Goal: Task Accomplishment & Management: Complete application form

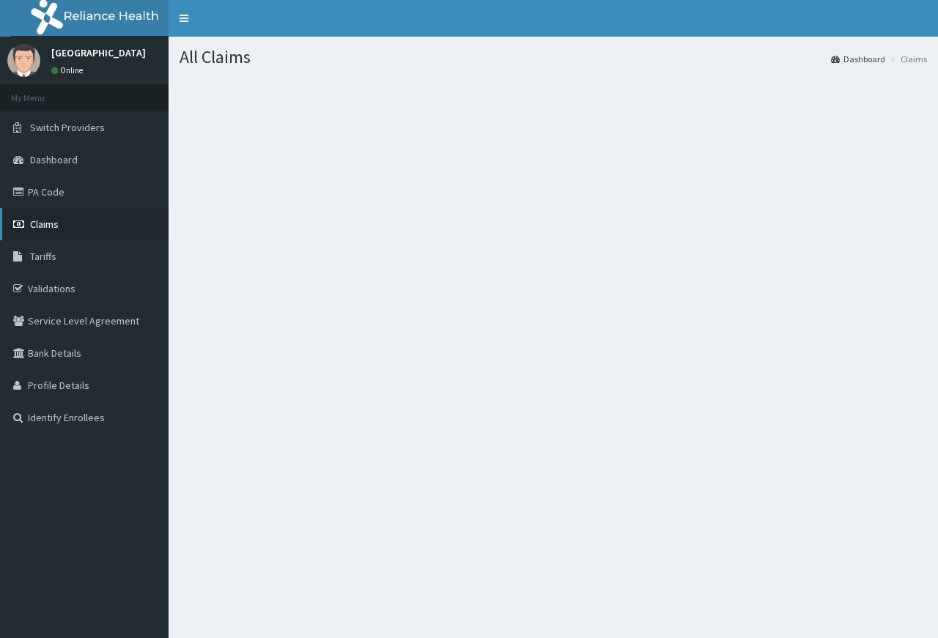
click at [75, 222] on link "Claims" at bounding box center [84, 224] width 169 height 32
click at [95, 183] on link "PA Code" at bounding box center [84, 192] width 169 height 32
click at [109, 154] on link "Dashboard" at bounding box center [84, 160] width 169 height 32
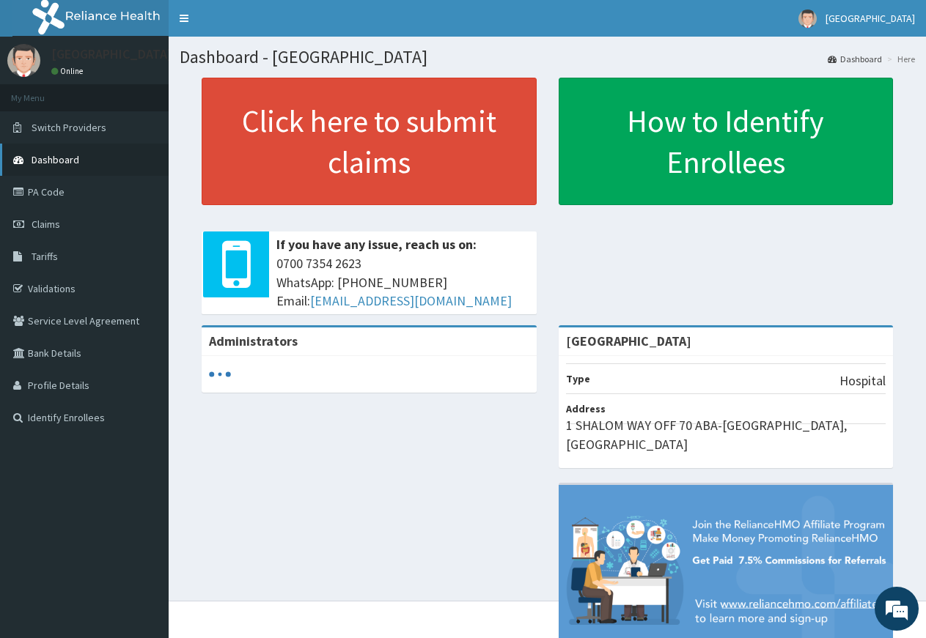
click at [67, 153] on link "Dashboard" at bounding box center [84, 160] width 169 height 32
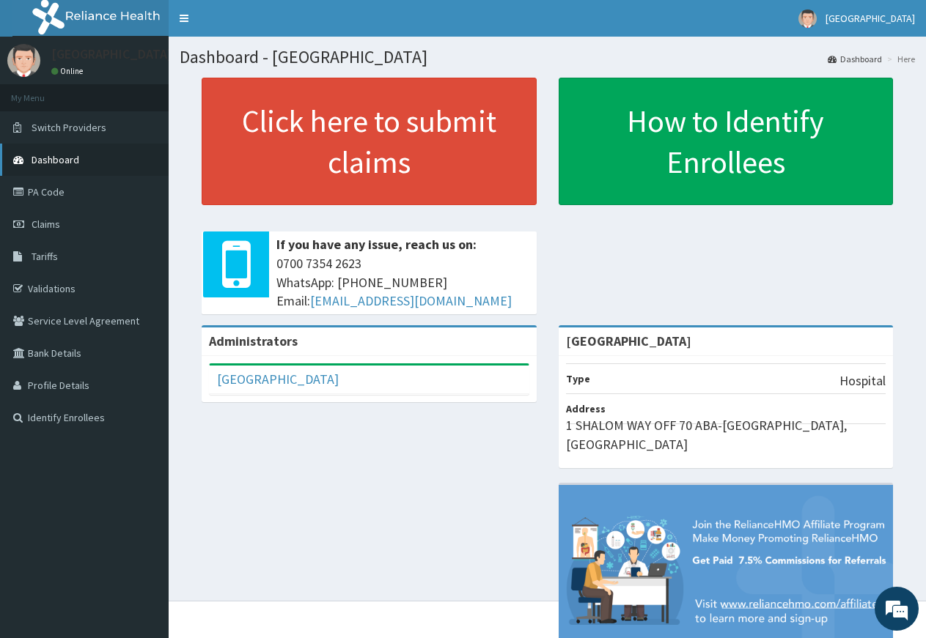
click at [64, 158] on span "Dashboard" at bounding box center [56, 159] width 48 height 13
click at [70, 193] on link "PA Code" at bounding box center [84, 192] width 169 height 32
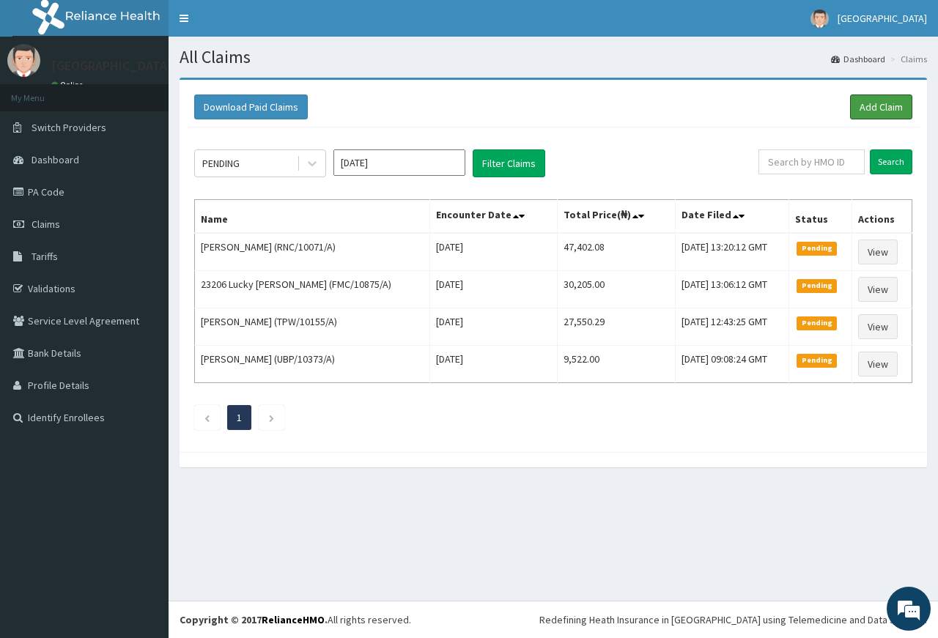
click at [890, 106] on link "Add Claim" at bounding box center [881, 107] width 62 height 25
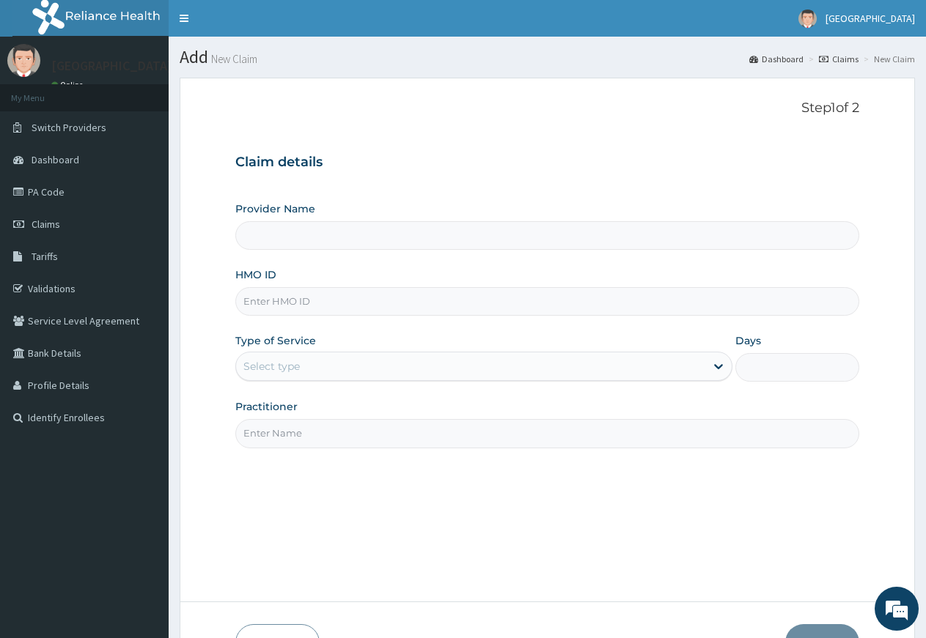
click at [352, 306] on input "HMO ID" at bounding box center [547, 301] width 624 height 29
type input "Rosevine Hospital"
click at [350, 311] on input "HMO ID" at bounding box center [547, 301] width 624 height 29
click at [267, 303] on input "HMO ID" at bounding box center [547, 301] width 624 height 29
type input "TPW/10165/A"
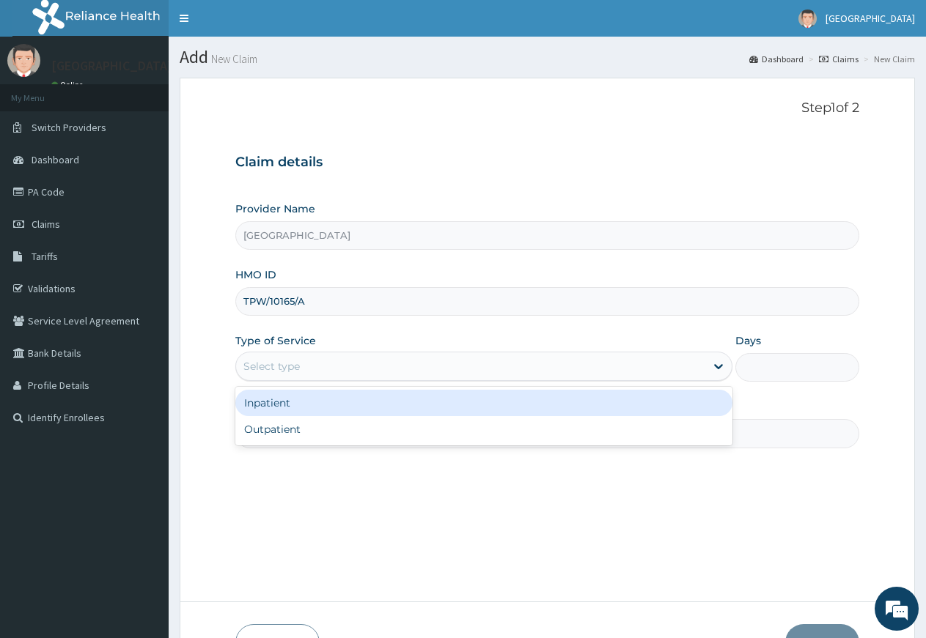
click at [298, 363] on div "Select type" at bounding box center [271, 366] width 56 height 15
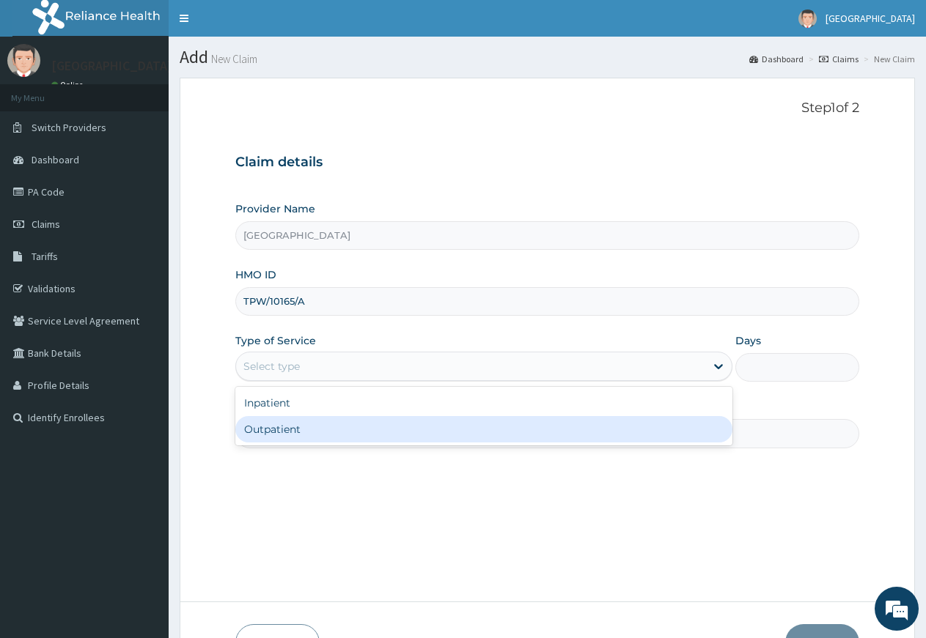
click at [290, 429] on div "Outpatient" at bounding box center [483, 429] width 496 height 26
type input "1"
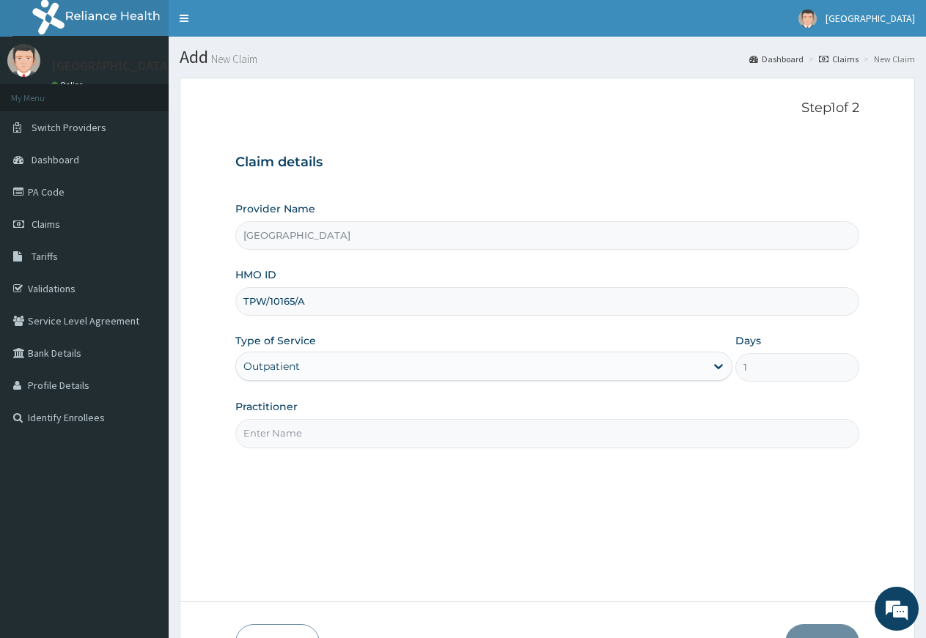
click at [314, 441] on input "Practitioner" at bounding box center [547, 433] width 624 height 29
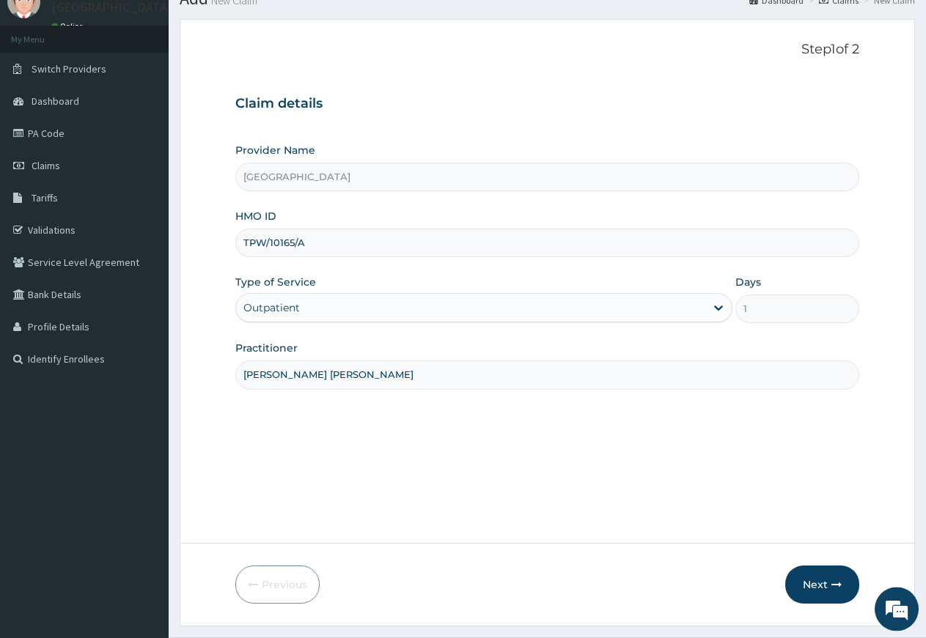
scroll to position [95, 0]
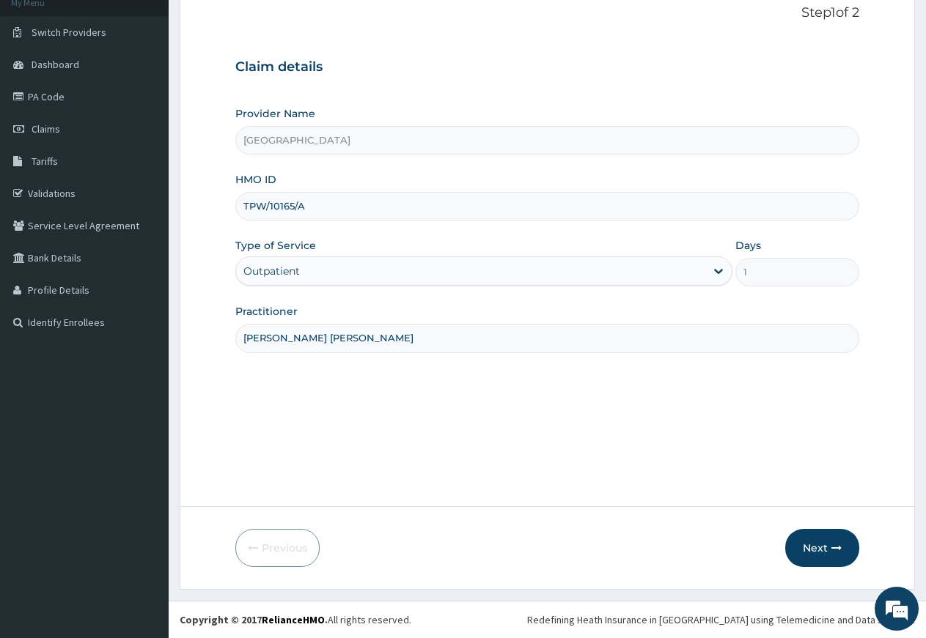
click at [812, 353] on input "DR NDUBIZU CHINEDU" at bounding box center [547, 338] width 624 height 29
type input "DR NDUBIZU CHINEDU"
click at [803, 552] on button "Next" at bounding box center [822, 548] width 74 height 38
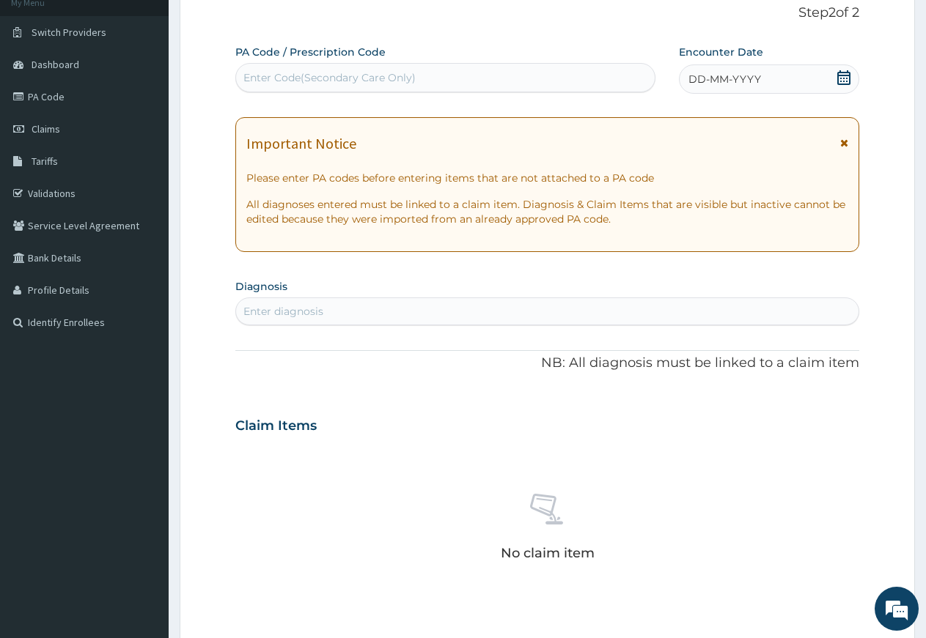
click at [730, 82] on span "DD-MM-YYYY" at bounding box center [724, 79] width 73 height 15
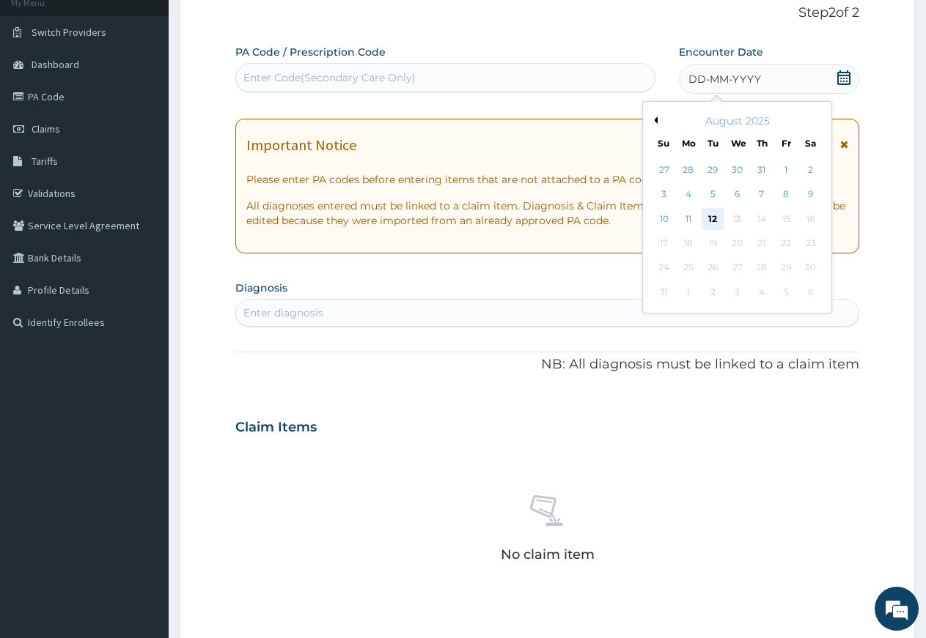
click at [712, 217] on div "12" at bounding box center [713, 219] width 22 height 22
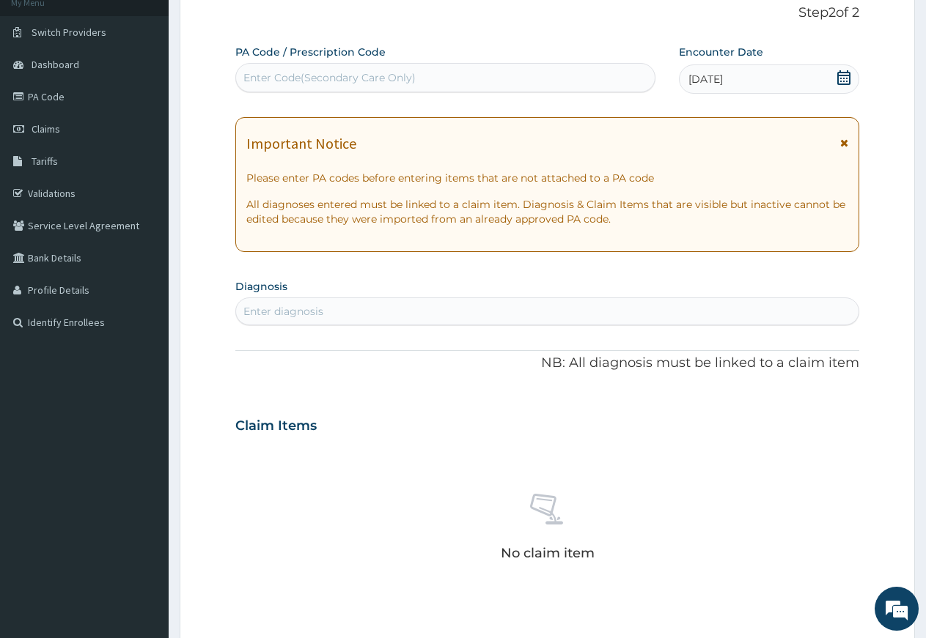
click at [464, 306] on div "Enter diagnosis" at bounding box center [547, 311] width 622 height 23
type input "MALARIA"
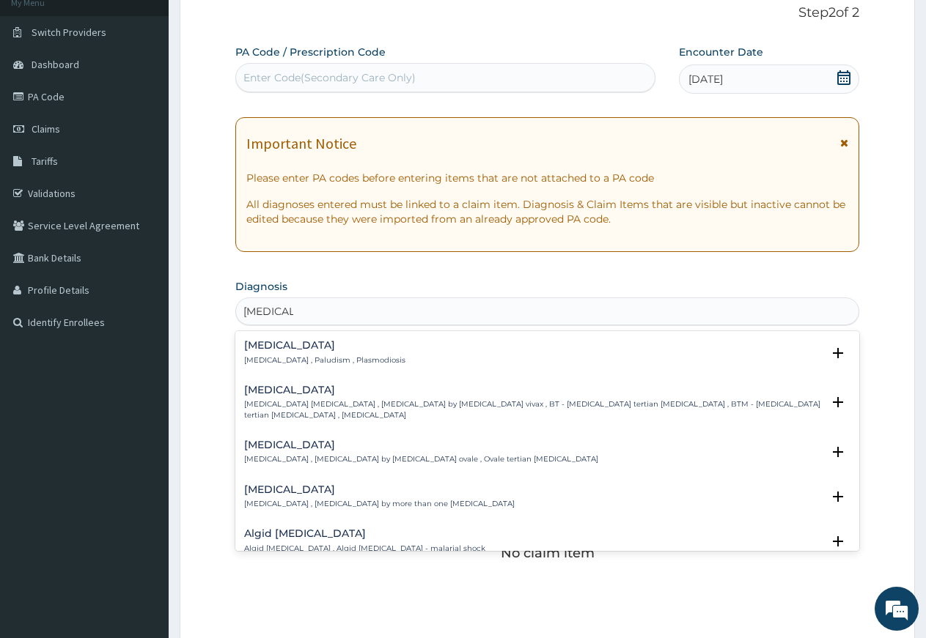
click at [325, 452] on div "Ovale malaria Ovale malaria , Malaria by Plasmodium ovale , Ovale tertian malar…" at bounding box center [421, 453] width 354 height 26
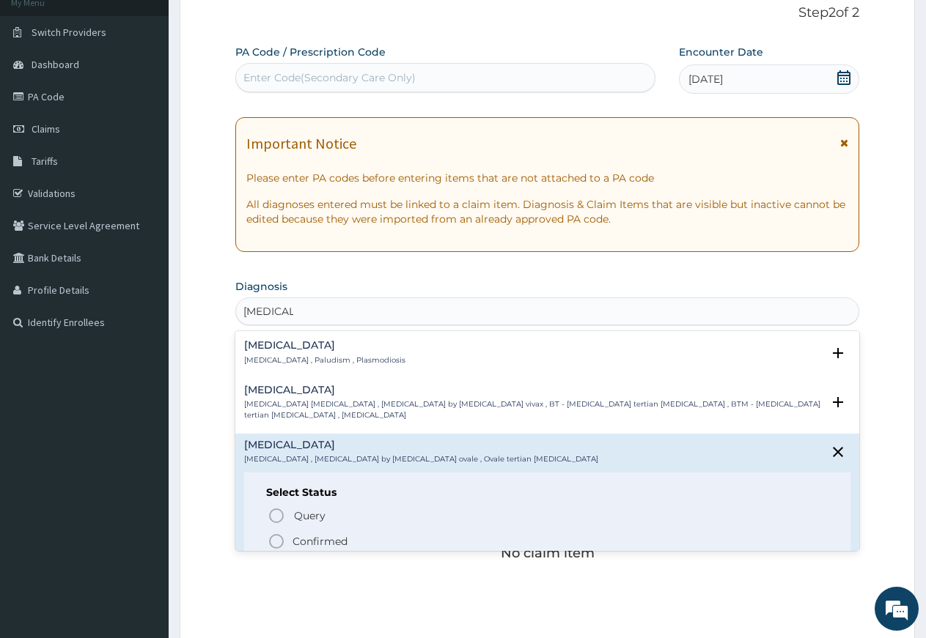
click at [281, 540] on icon "status option filled" at bounding box center [277, 542] width 18 height 18
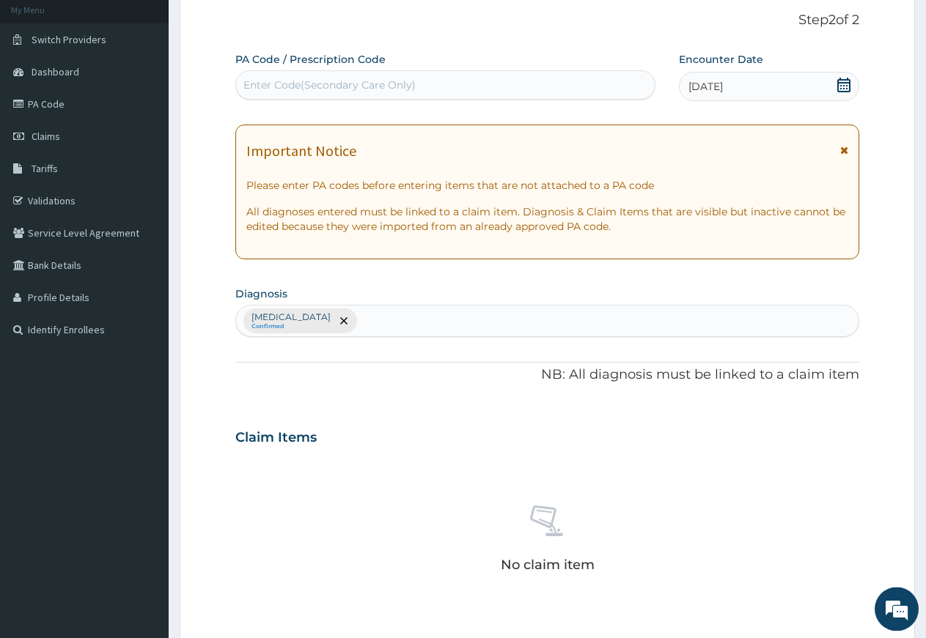
scroll to position [150, 0]
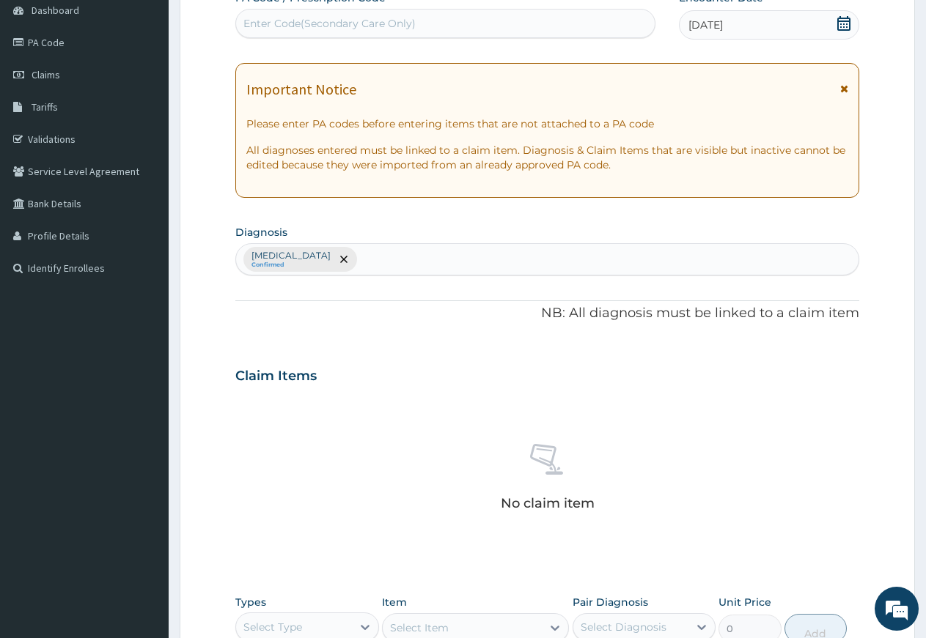
click at [354, 257] on div "Ovale malaria Confirmed" at bounding box center [547, 259] width 622 height 31
type input "TYPHOID"
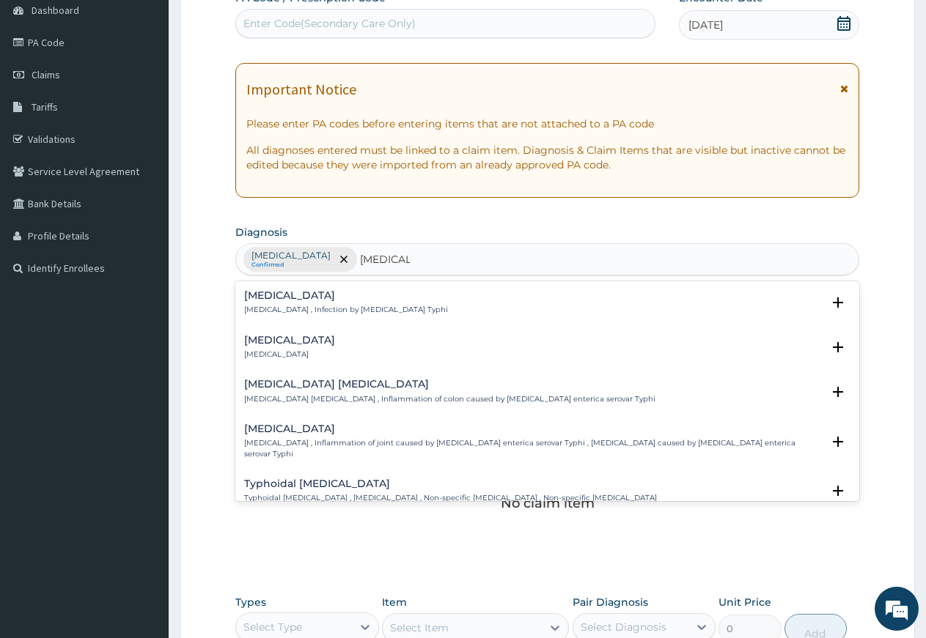
click at [313, 295] on h4 "Typhoid fever" at bounding box center [346, 295] width 204 height 11
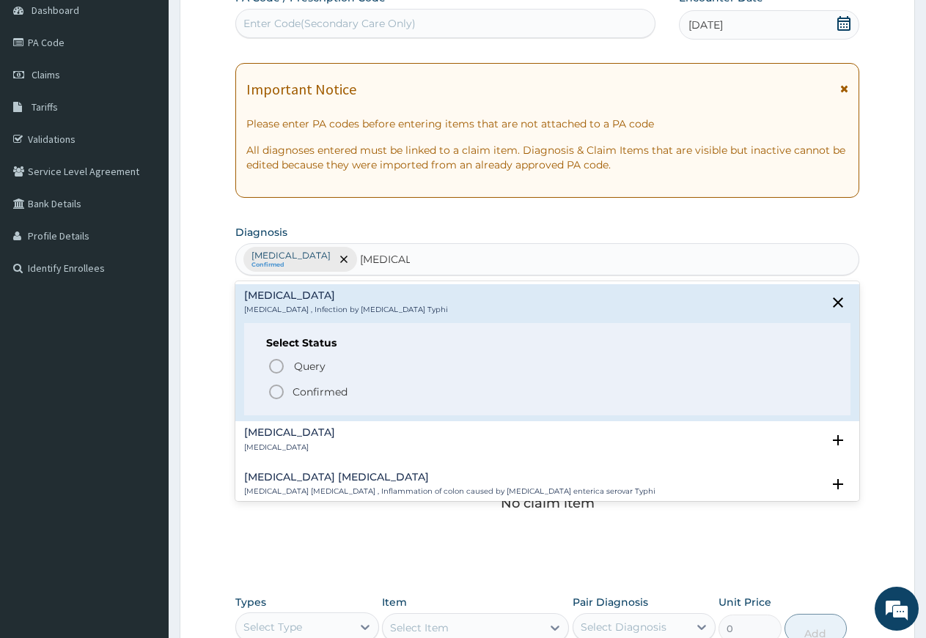
click at [274, 390] on icon "status option filled" at bounding box center [277, 392] width 18 height 18
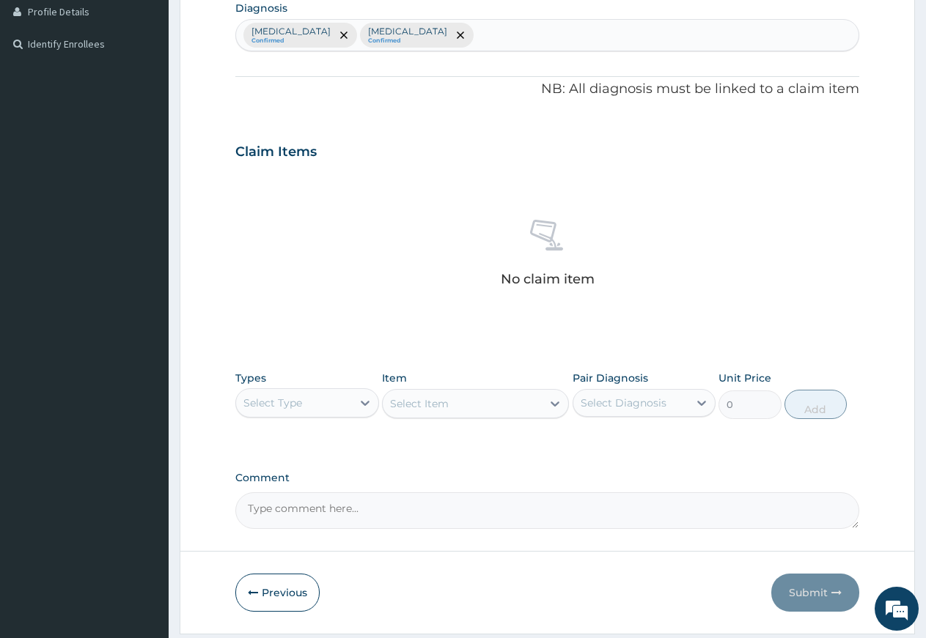
scroll to position [419, 0]
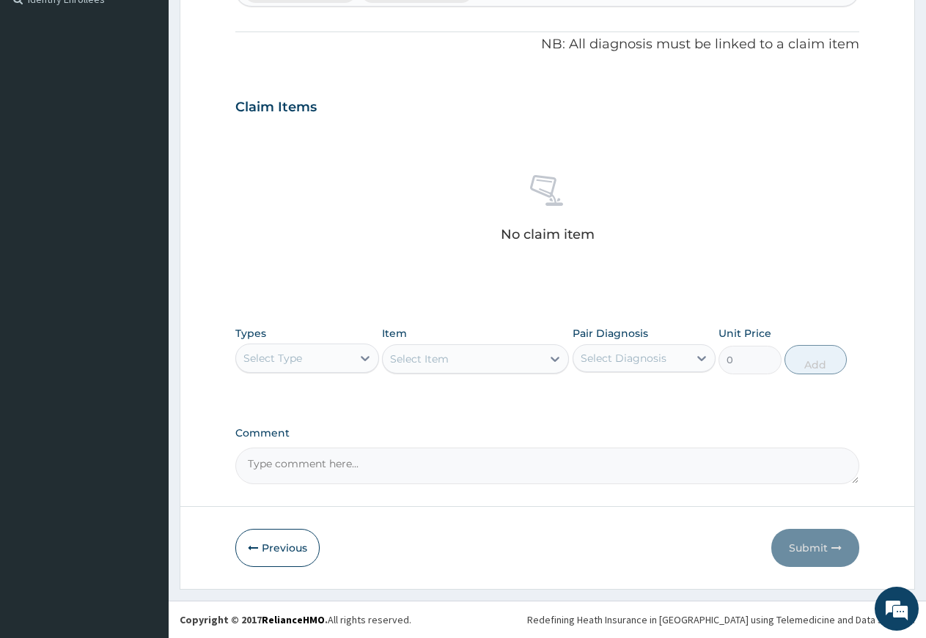
click at [305, 364] on div "Select Type" at bounding box center [294, 358] width 116 height 23
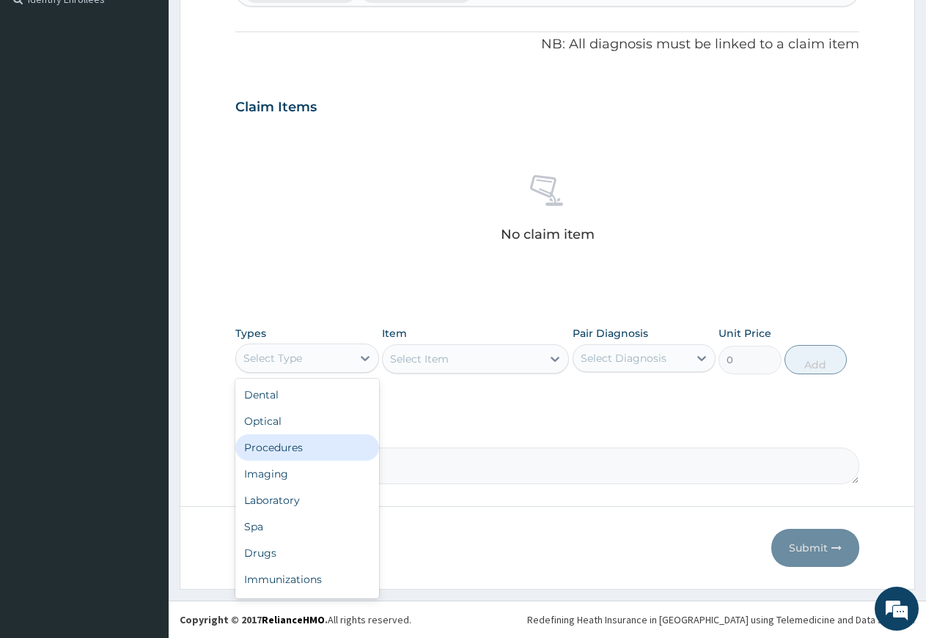
click at [298, 443] on div "Procedures" at bounding box center [307, 448] width 144 height 26
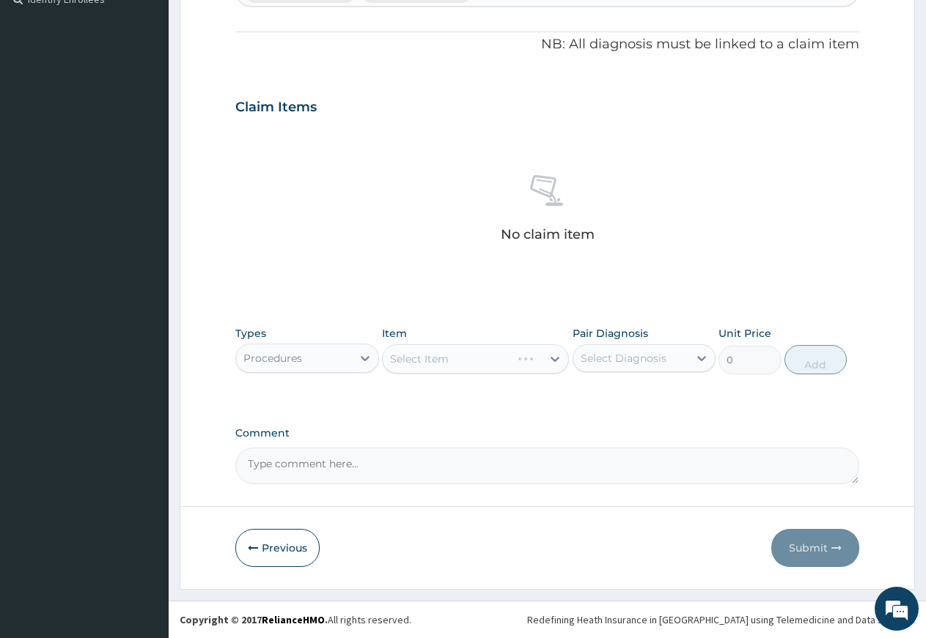
click at [408, 363] on div "Select Item" at bounding box center [475, 359] width 187 height 29
click at [597, 355] on div "Select Diagnosis" at bounding box center [624, 358] width 86 height 15
drag, startPoint x: 605, startPoint y: 400, endPoint x: 607, endPoint y: 417, distance: 16.9
click at [606, 410] on div "Ovale malaria" at bounding box center [644, 396] width 144 height 30
checkbox input "true"
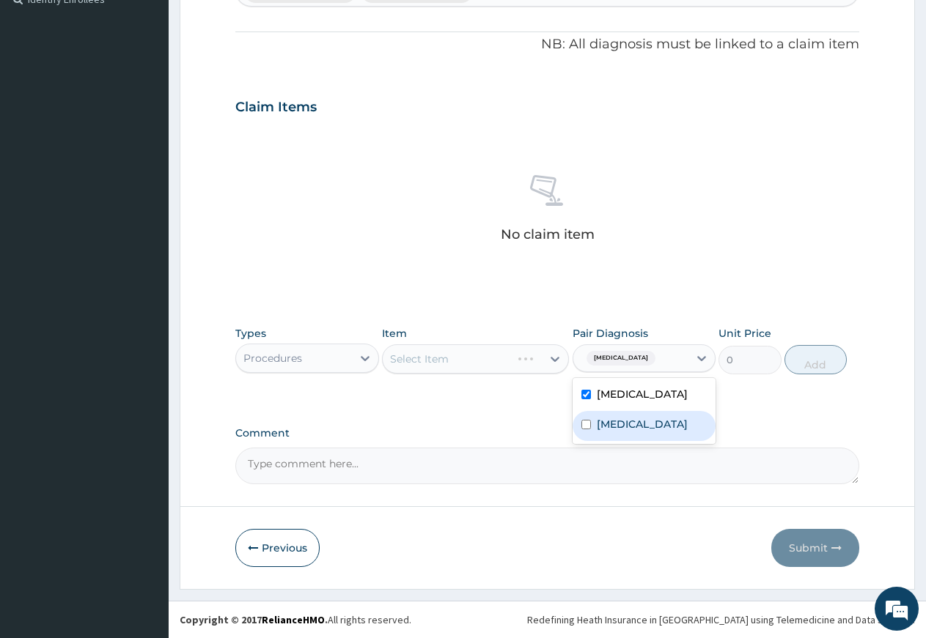
click at [605, 425] on label "Typhoid fever" at bounding box center [642, 424] width 91 height 15
checkbox input "true"
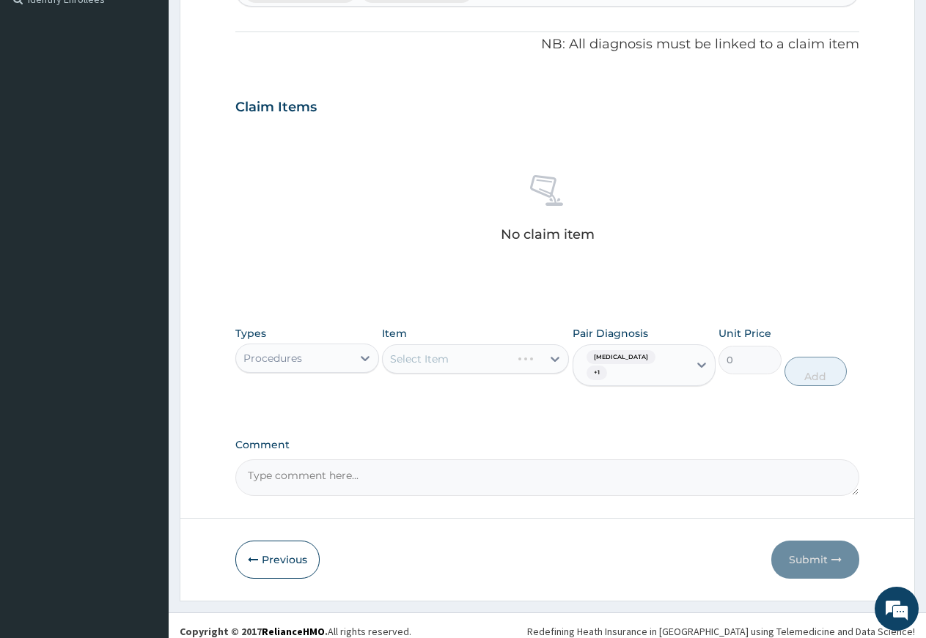
click at [514, 363] on div "Select Item" at bounding box center [475, 359] width 187 height 29
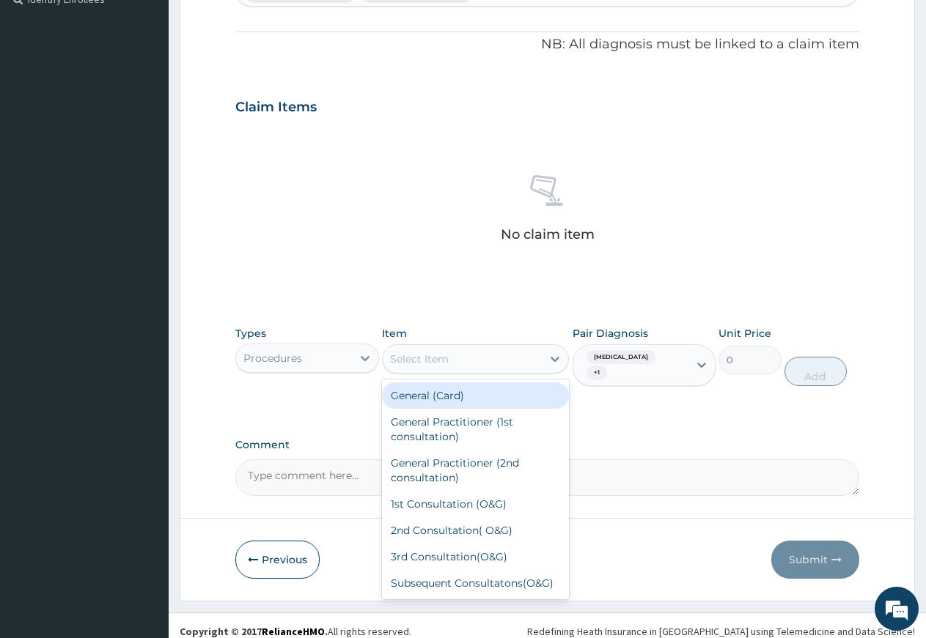
click at [504, 359] on div "Select Item" at bounding box center [462, 358] width 159 height 23
drag, startPoint x: 485, startPoint y: 402, endPoint x: 496, endPoint y: 396, distance: 12.8
click at [485, 400] on div "General (Card)" at bounding box center [475, 396] width 187 height 26
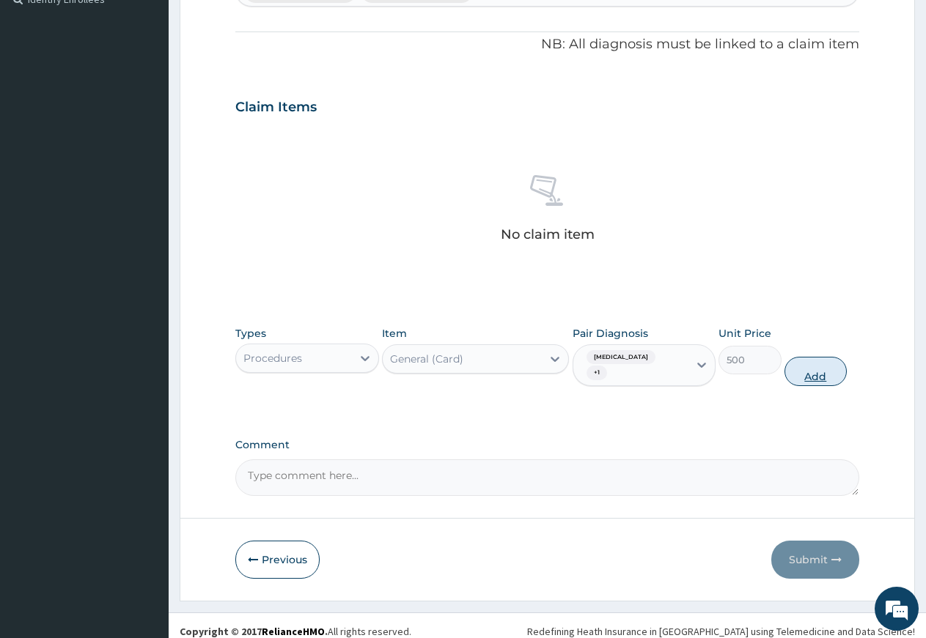
drag, startPoint x: 806, startPoint y: 361, endPoint x: 774, endPoint y: 369, distance: 32.5
click at [806, 362] on button "Add" at bounding box center [815, 371] width 62 height 29
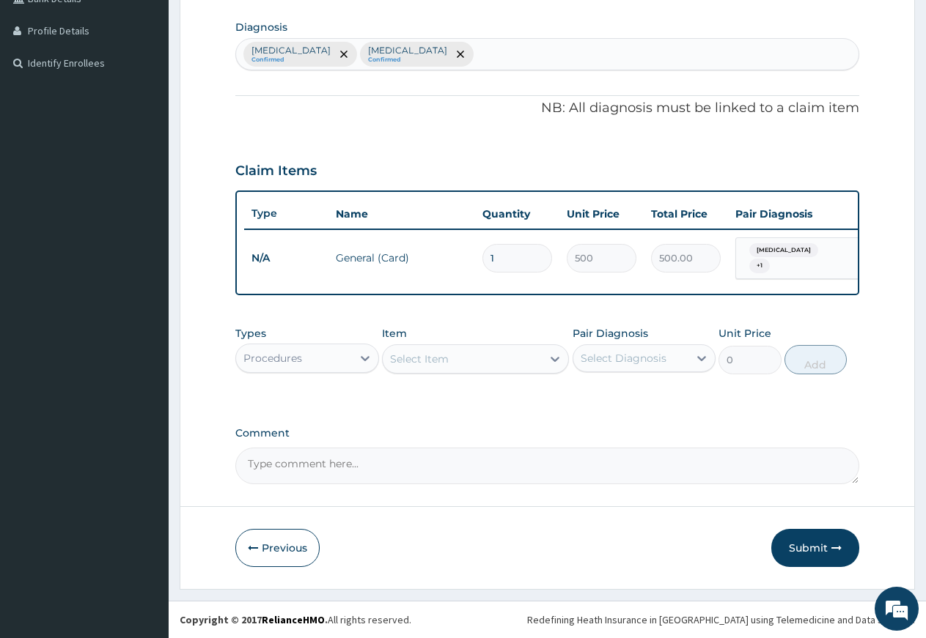
scroll to position [361, 0]
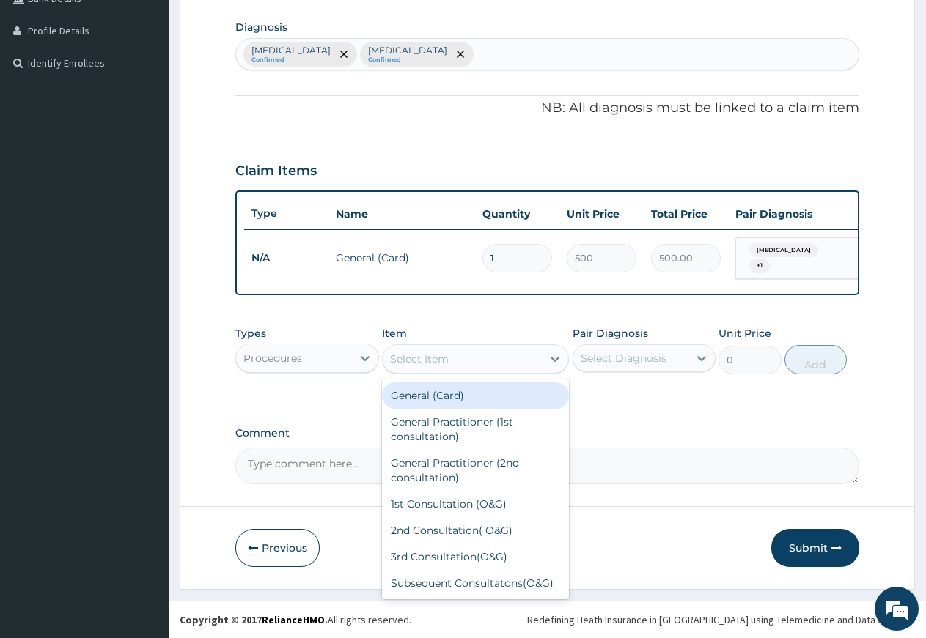
click at [451, 356] on div "Select Item" at bounding box center [462, 358] width 159 height 23
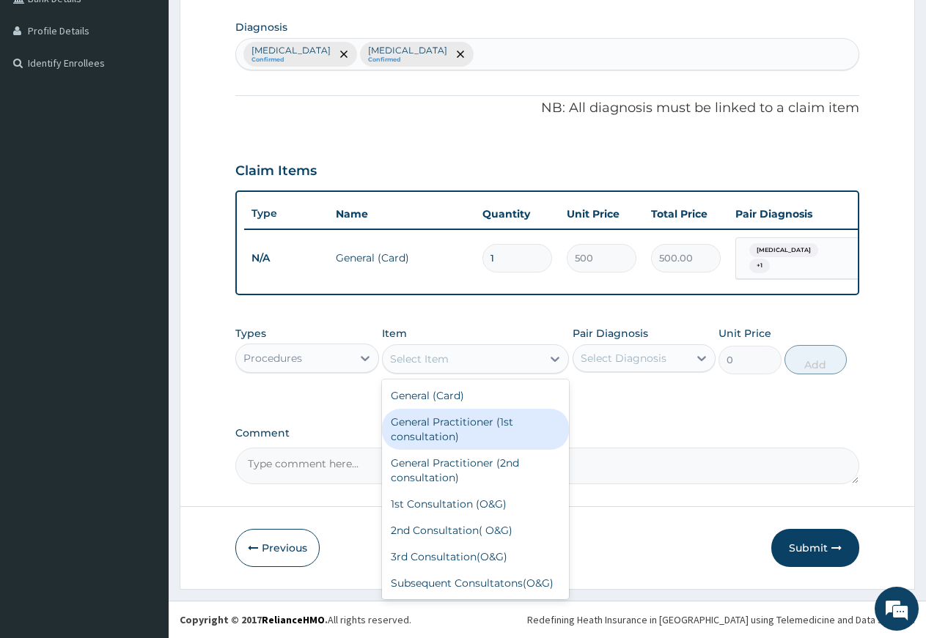
drag, startPoint x: 455, startPoint y: 439, endPoint x: 479, endPoint y: 425, distance: 27.3
click at [459, 435] on div "General Practitioner (1st consultation)" at bounding box center [475, 429] width 187 height 41
type input "1500"
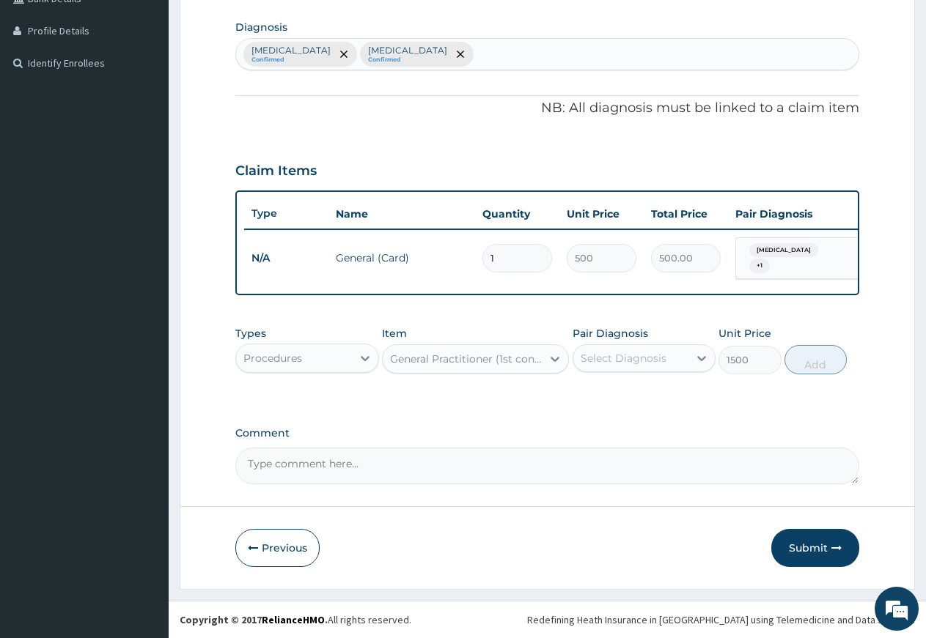
click at [619, 350] on div "Select Diagnosis" at bounding box center [631, 358] width 116 height 23
click at [613, 416] on div "Typhoid fever" at bounding box center [644, 426] width 144 height 30
checkbox input "true"
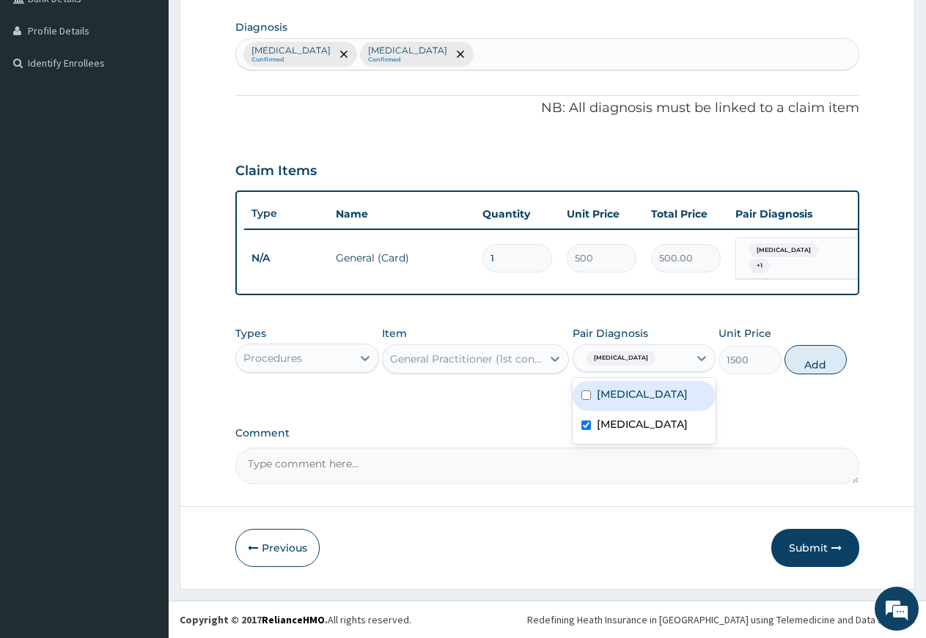
drag, startPoint x: 614, startPoint y: 402, endPoint x: 652, endPoint y: 377, distance: 44.9
click at [614, 401] on div "Ovale malaria" at bounding box center [644, 396] width 144 height 30
checkbox input "true"
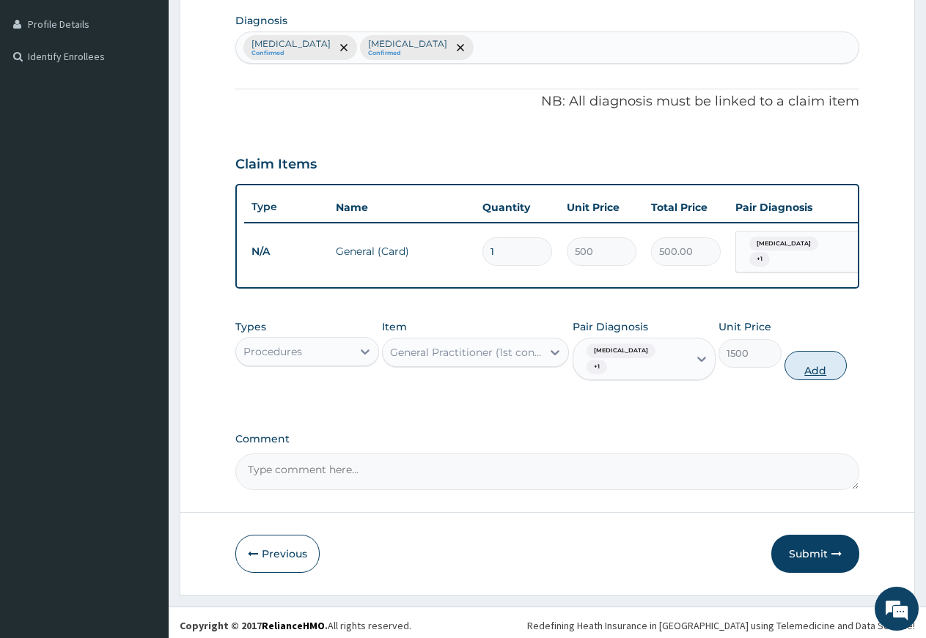
click at [794, 360] on button "Add" at bounding box center [815, 365] width 62 height 29
type input "0"
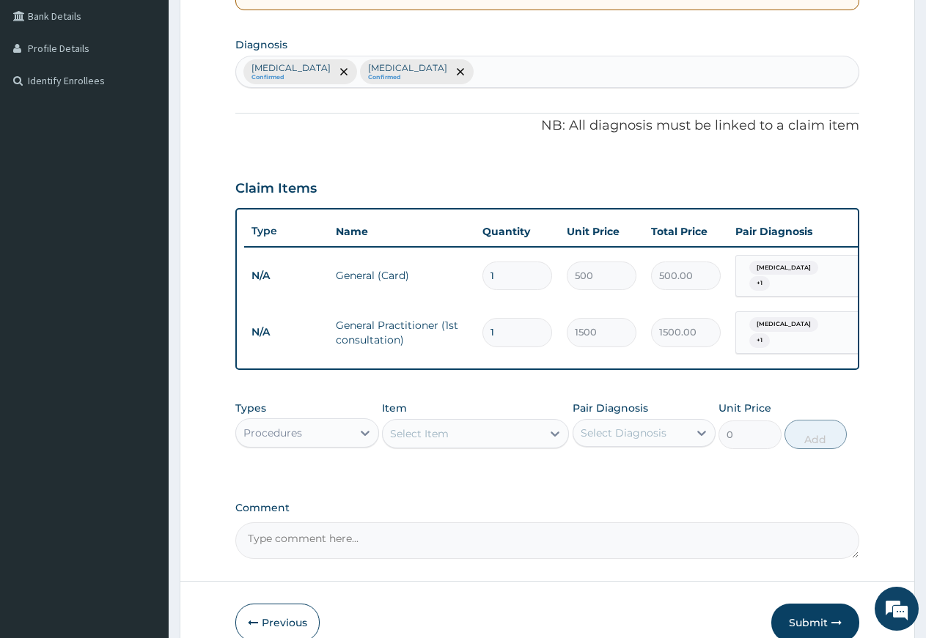
scroll to position [412, 0]
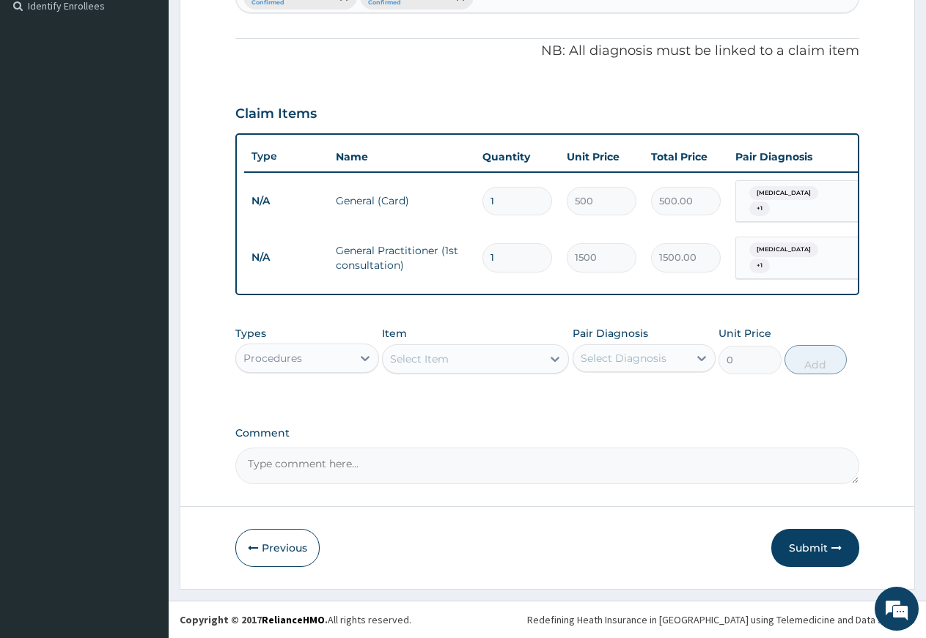
click at [404, 361] on div "Select Item" at bounding box center [419, 359] width 59 height 15
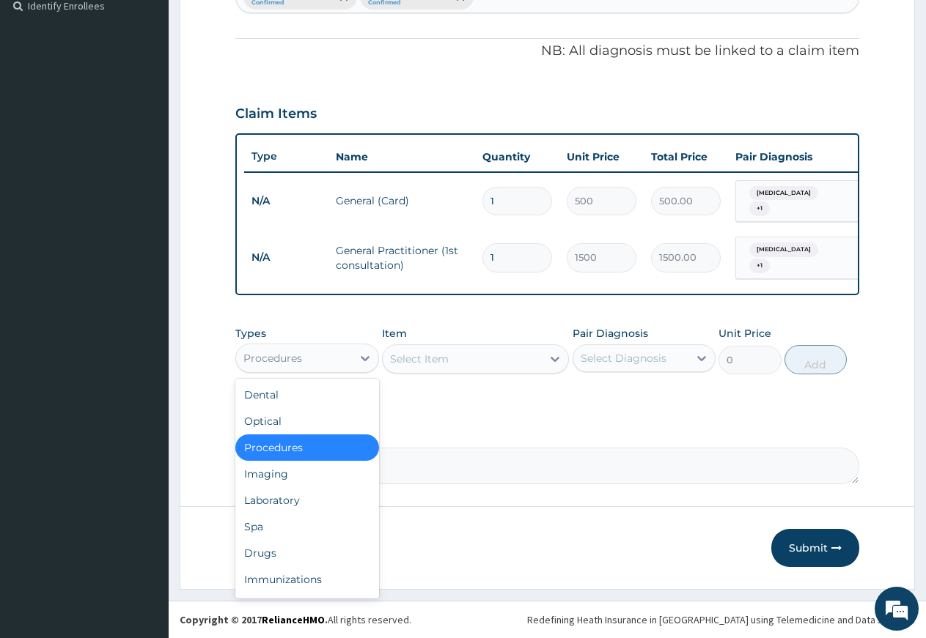
click at [295, 359] on div "Procedures" at bounding box center [272, 358] width 59 height 15
click at [267, 500] on div "Laboratory" at bounding box center [307, 500] width 144 height 26
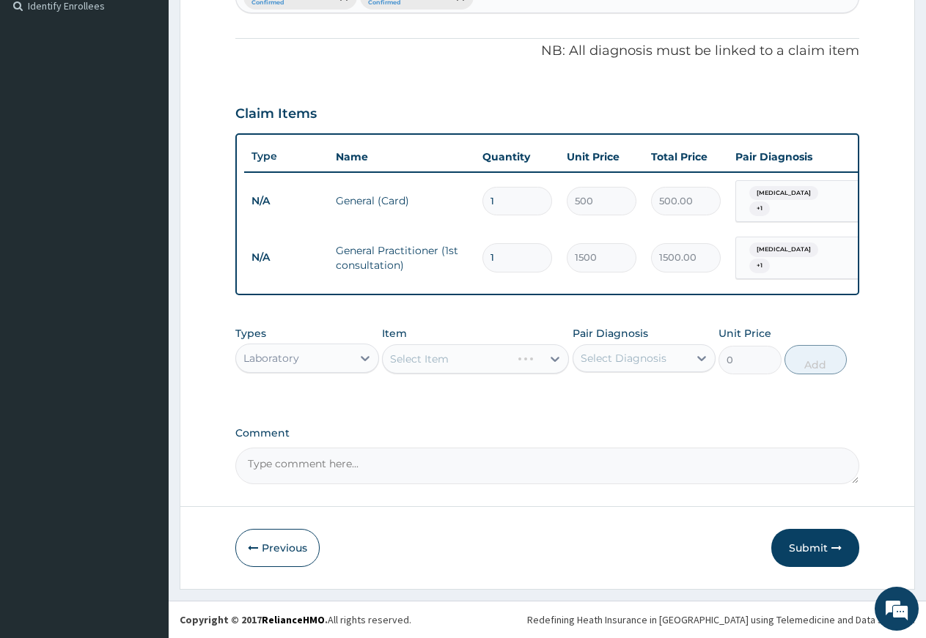
click at [600, 348] on div "Select Diagnosis" at bounding box center [631, 358] width 116 height 23
drag, startPoint x: 627, startPoint y: 402, endPoint x: 619, endPoint y: 424, distance: 22.5
click at [625, 410] on div "Ovale malaria" at bounding box center [644, 396] width 144 height 30
checkbox input "true"
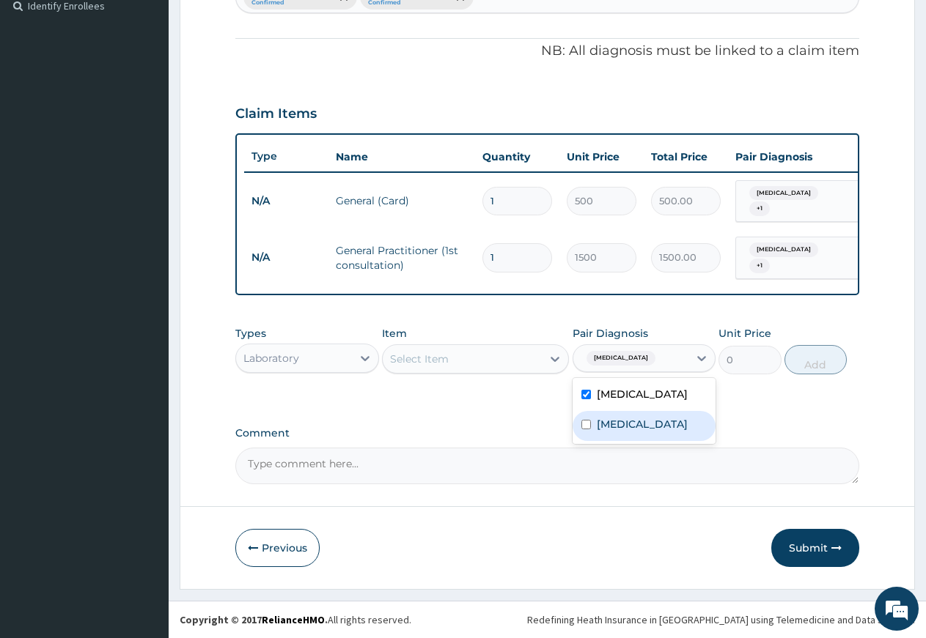
click at [619, 424] on label "Typhoid fever" at bounding box center [642, 424] width 91 height 15
checkbox input "true"
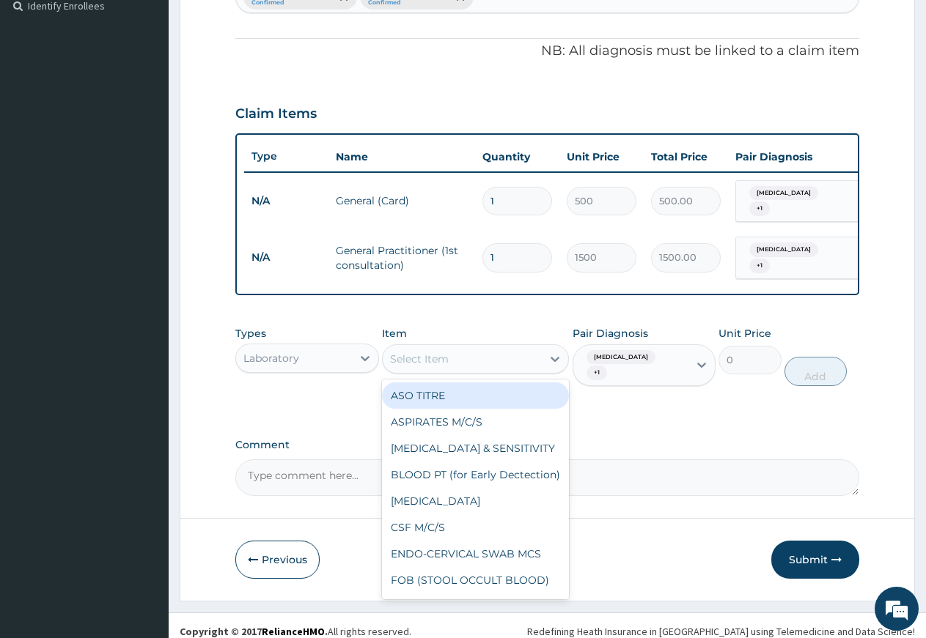
click at [497, 357] on div "Select Item" at bounding box center [462, 358] width 159 height 23
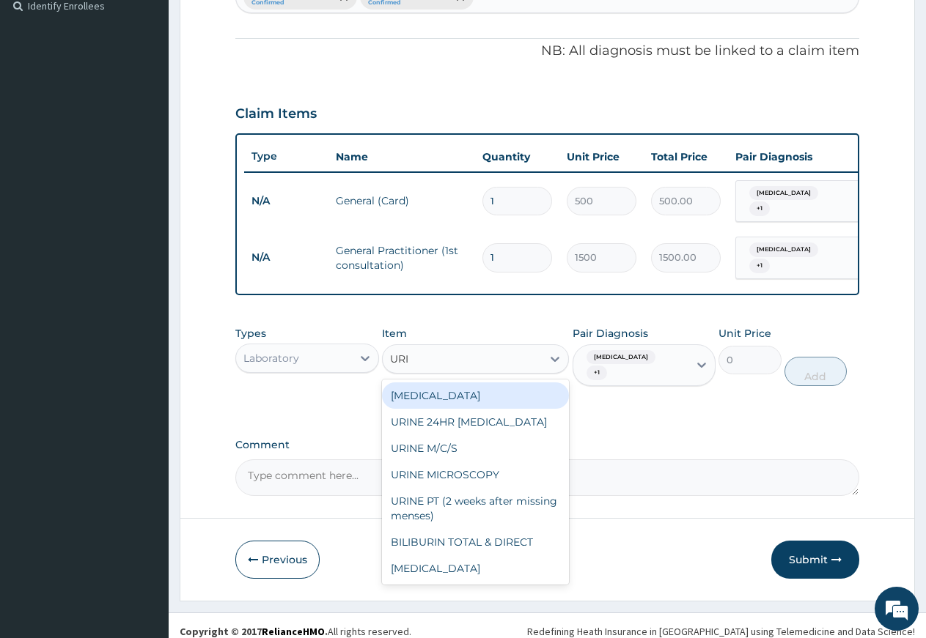
type input "URIN"
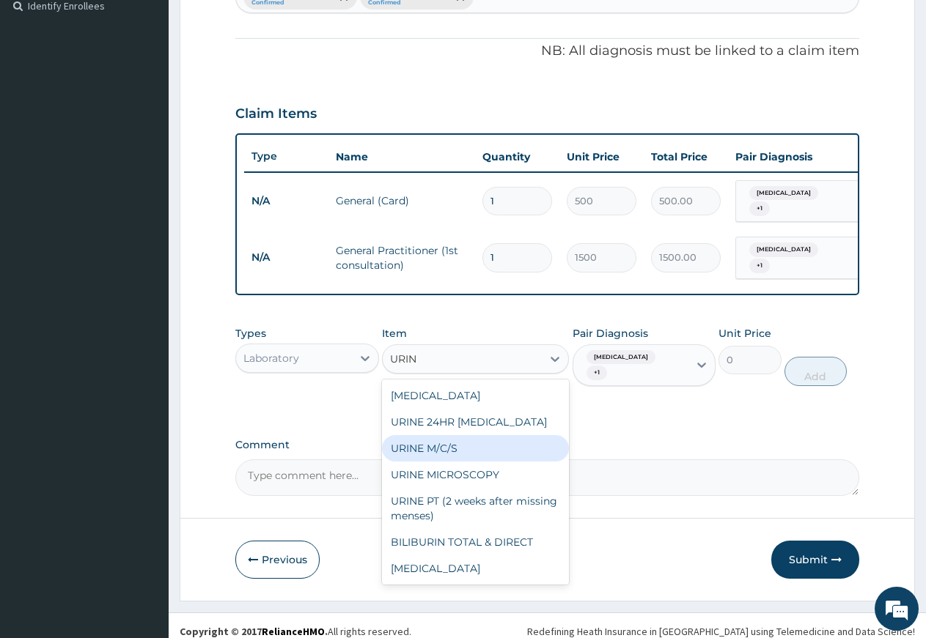
drag, startPoint x: 452, startPoint y: 451, endPoint x: 465, endPoint y: 439, distance: 17.1
click at [451, 451] on div "URINE M/C/S" at bounding box center [475, 448] width 187 height 26
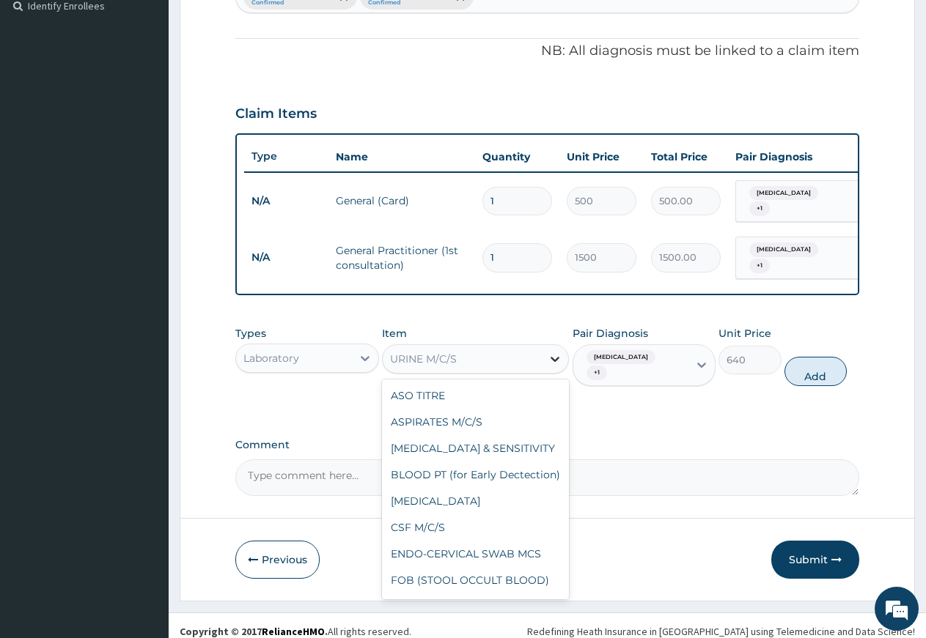
click at [555, 357] on icon at bounding box center [555, 359] width 15 height 15
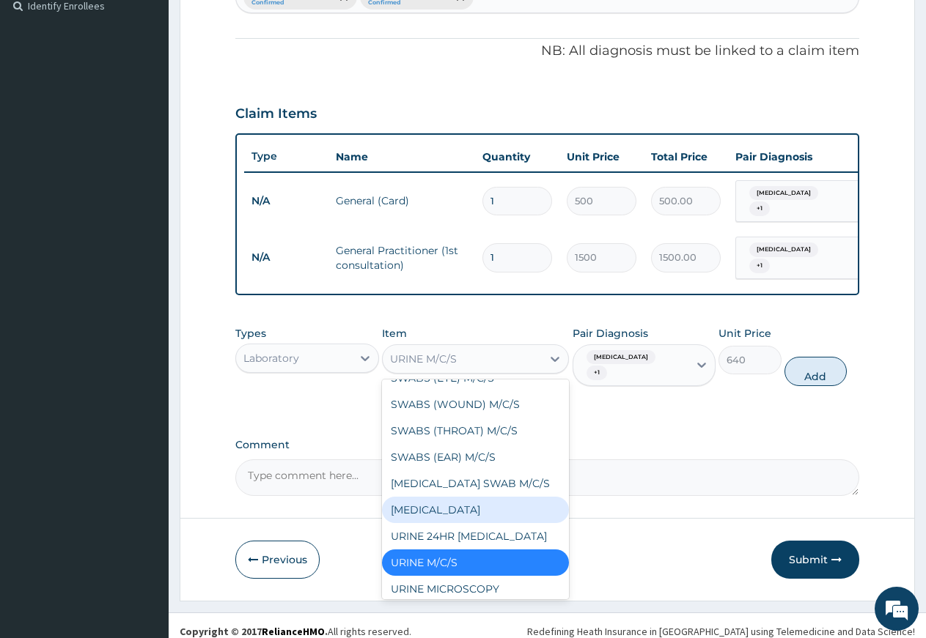
click at [490, 523] on div "URINALYSIS" at bounding box center [475, 510] width 187 height 26
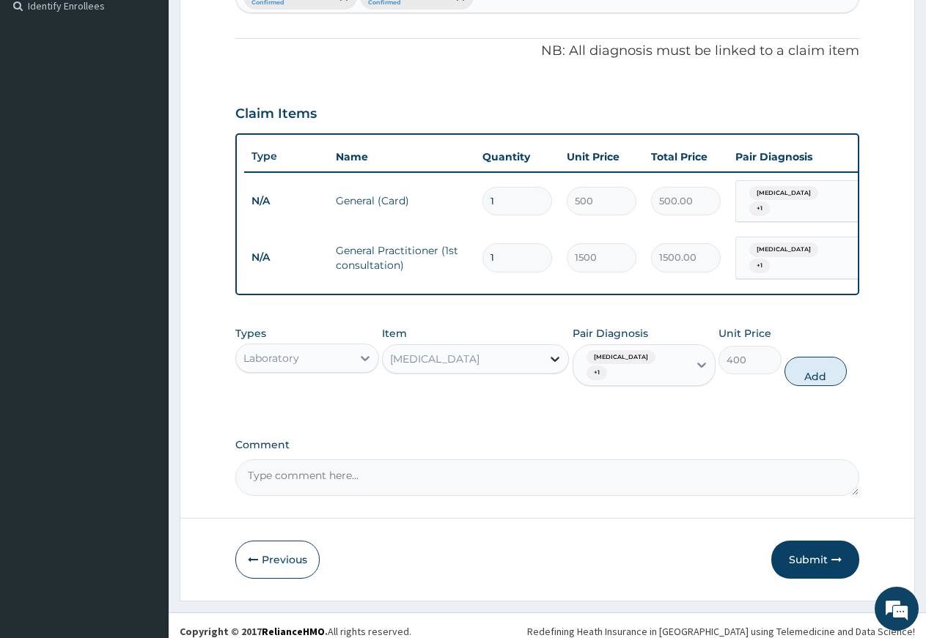
click at [556, 358] on icon at bounding box center [555, 359] width 15 height 15
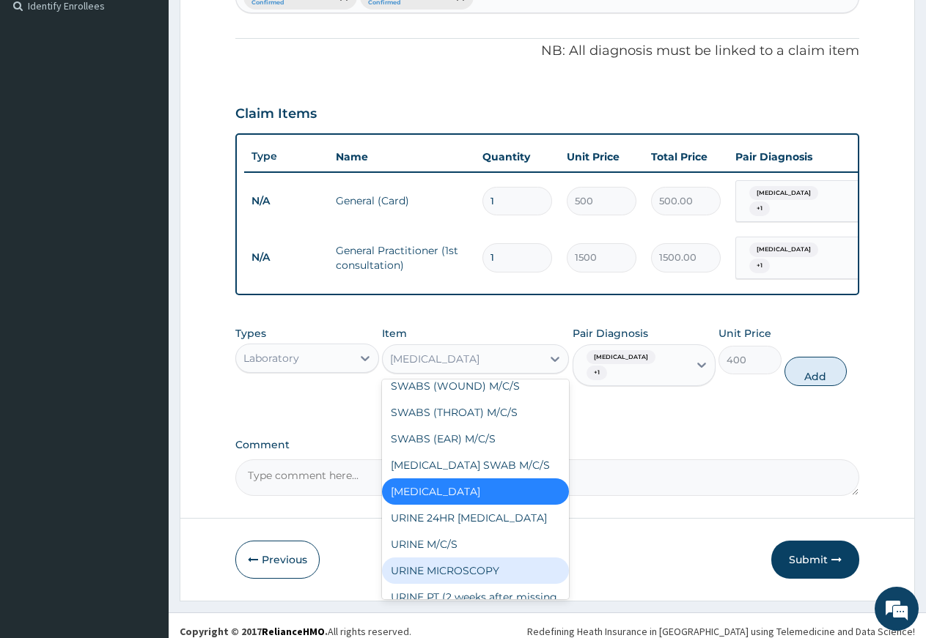
scroll to position [812, 0]
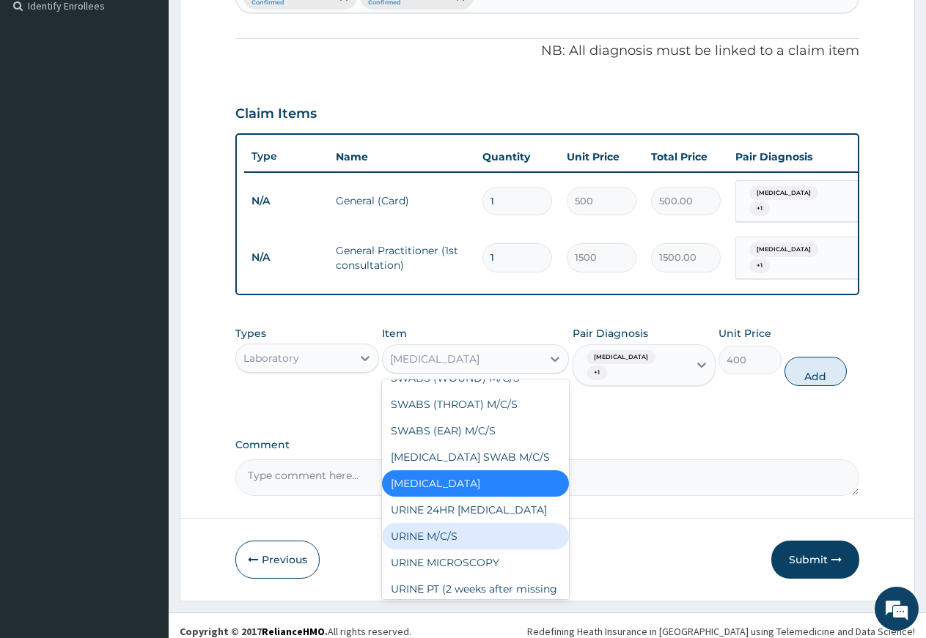
drag, startPoint x: 484, startPoint y: 553, endPoint x: 542, endPoint y: 508, distance: 73.6
click at [488, 550] on div "URINE M/C/S" at bounding box center [475, 536] width 187 height 26
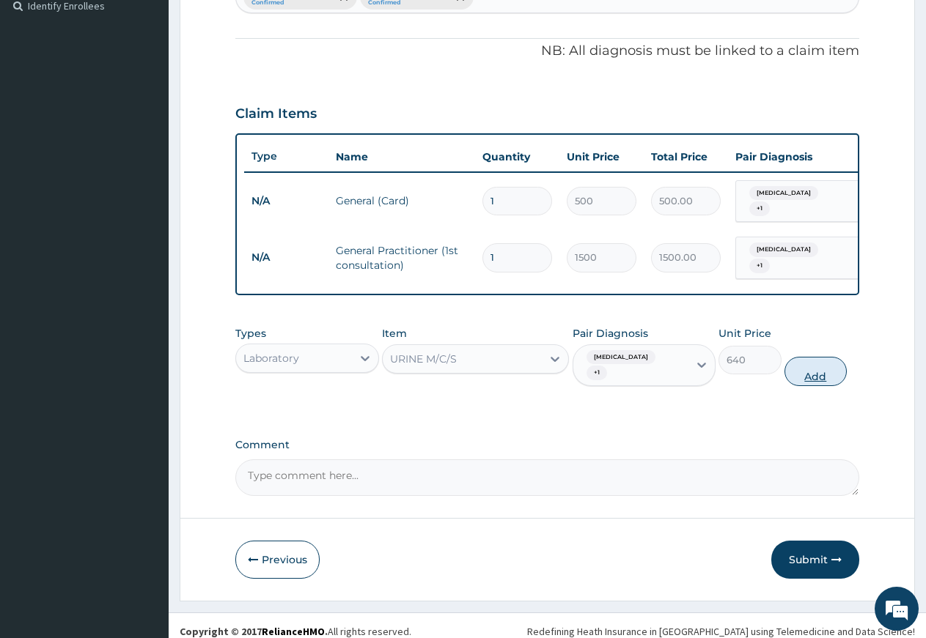
click at [824, 359] on button "Add" at bounding box center [815, 371] width 62 height 29
type input "0"
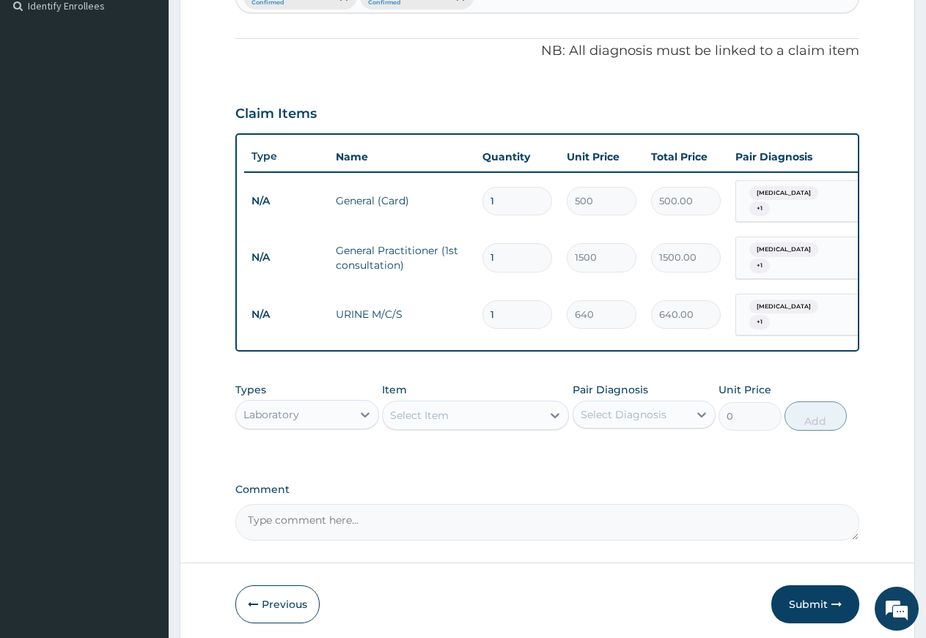
click at [476, 414] on div "Select Item" at bounding box center [462, 415] width 159 height 23
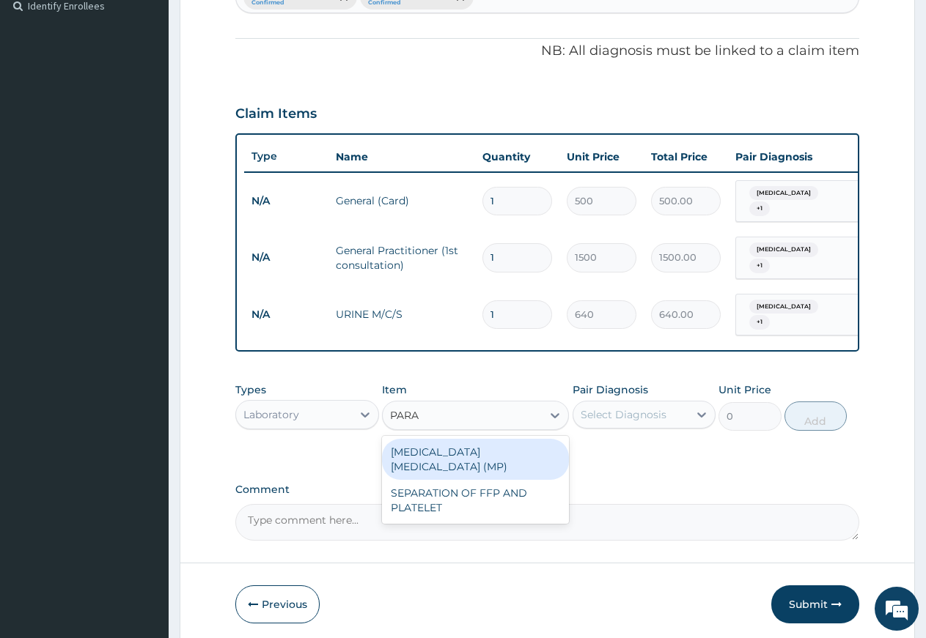
type input "PARAS"
drag, startPoint x: 485, startPoint y: 452, endPoint x: 595, endPoint y: 434, distance: 111.5
click at [487, 452] on div "MALARIA PARASITE (MP)" at bounding box center [475, 459] width 187 height 41
type input "560"
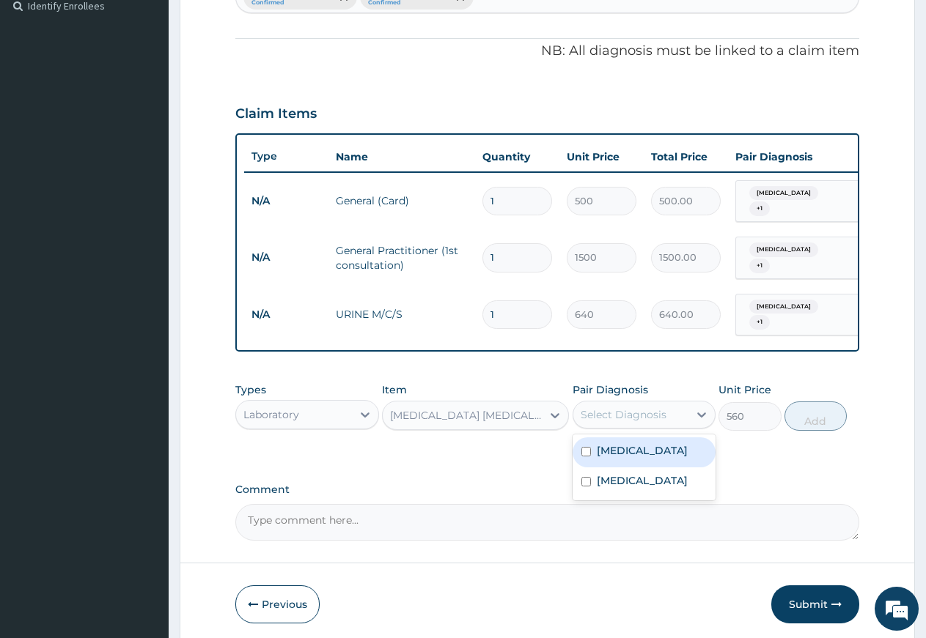
click at [636, 414] on div "Select Diagnosis" at bounding box center [624, 415] width 86 height 15
click at [616, 453] on div "Ovale malaria" at bounding box center [644, 453] width 144 height 30
checkbox input "true"
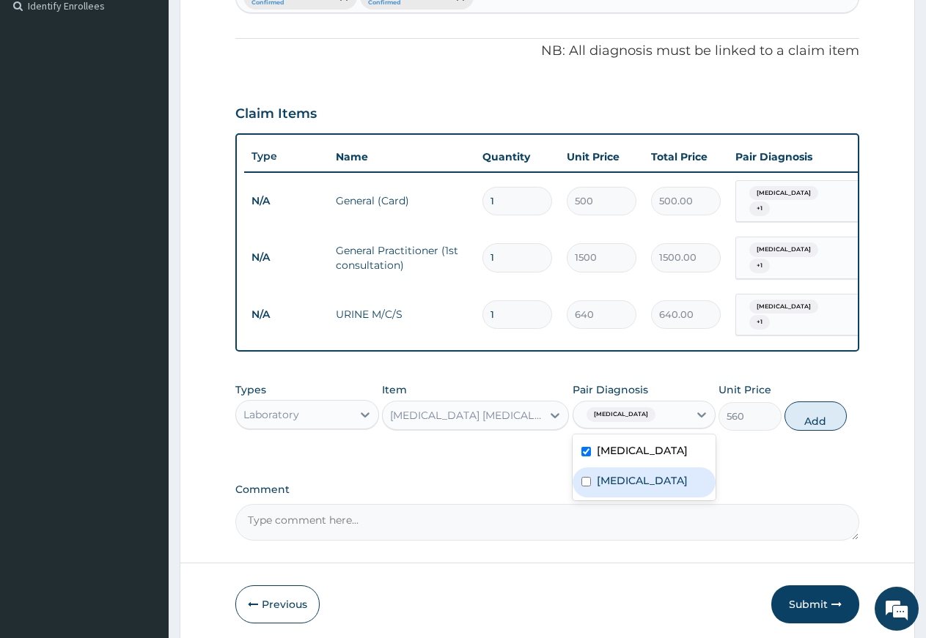
drag, startPoint x: 617, startPoint y: 471, endPoint x: 686, endPoint y: 471, distance: 68.9
click at [621, 474] on label "Typhoid fever" at bounding box center [642, 481] width 91 height 15
checkbox input "true"
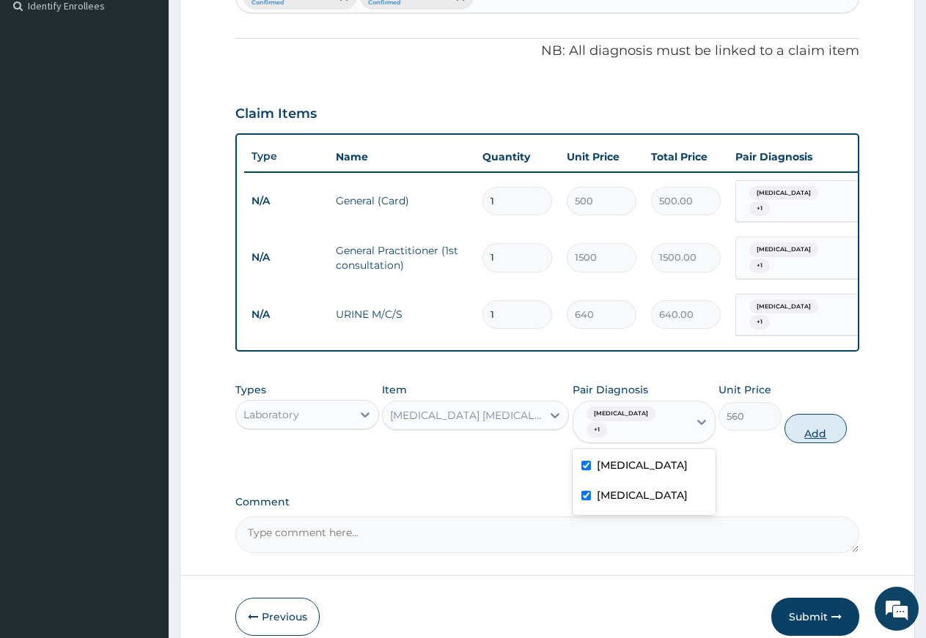
click at [822, 416] on button "Add" at bounding box center [815, 428] width 62 height 29
type input "0"
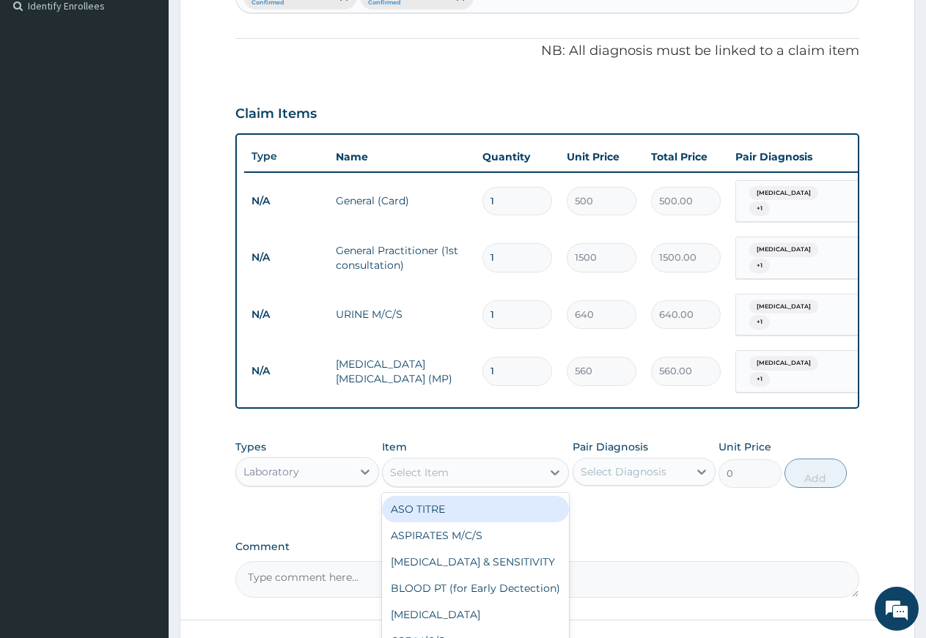
click at [499, 461] on div "Select Item" at bounding box center [462, 472] width 159 height 23
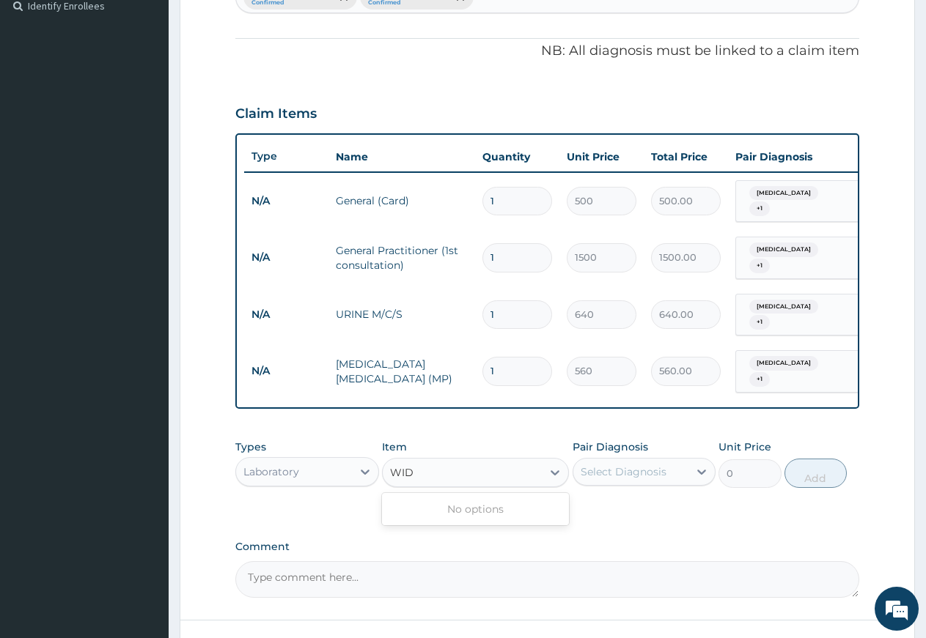
type input "WIDA"
click at [476, 461] on div "Select Item" at bounding box center [462, 472] width 159 height 23
type input "H"
type input "PYLORI"
click at [472, 504] on div "HELICOBACTER PYLORI" at bounding box center [475, 509] width 187 height 26
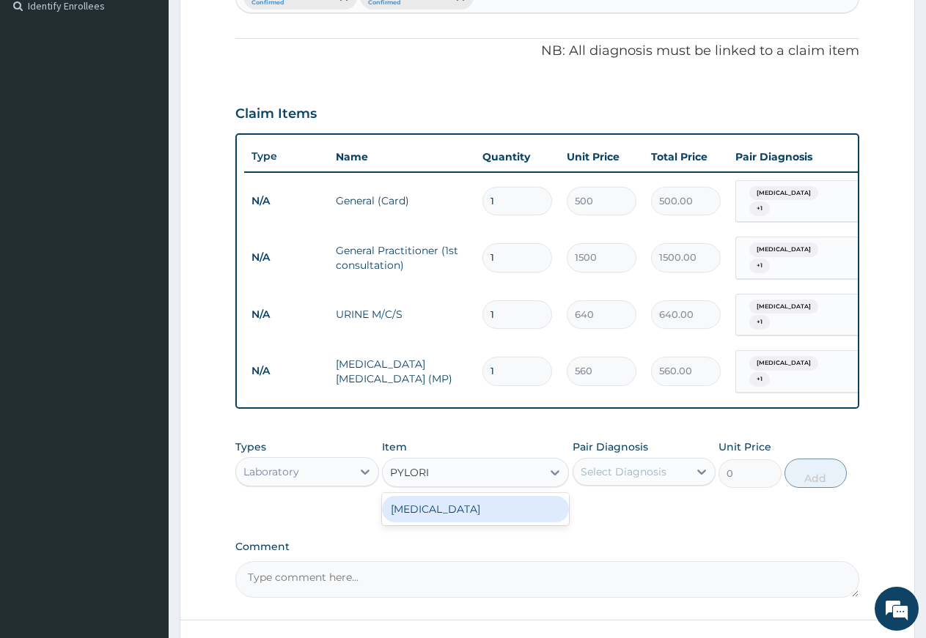
type input "2960"
drag, startPoint x: 648, startPoint y: 453, endPoint x: 646, endPoint y: 462, distance: 9.1
click at [647, 465] on div "Select Diagnosis" at bounding box center [624, 472] width 86 height 15
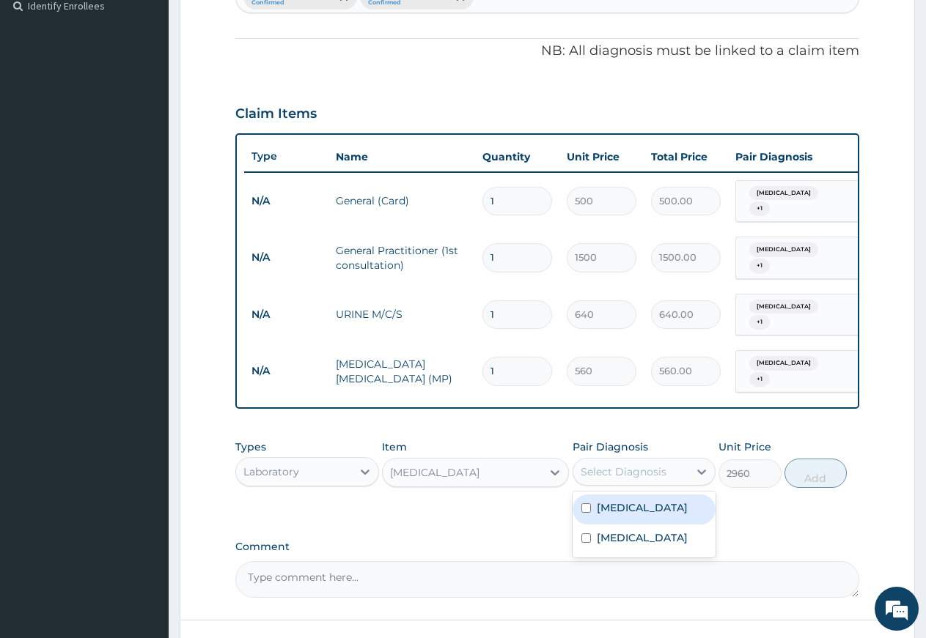
drag, startPoint x: 637, startPoint y: 501, endPoint x: 639, endPoint y: 526, distance: 24.3
click at [637, 505] on div "Ovale malaria" at bounding box center [644, 510] width 144 height 30
checkbox input "true"
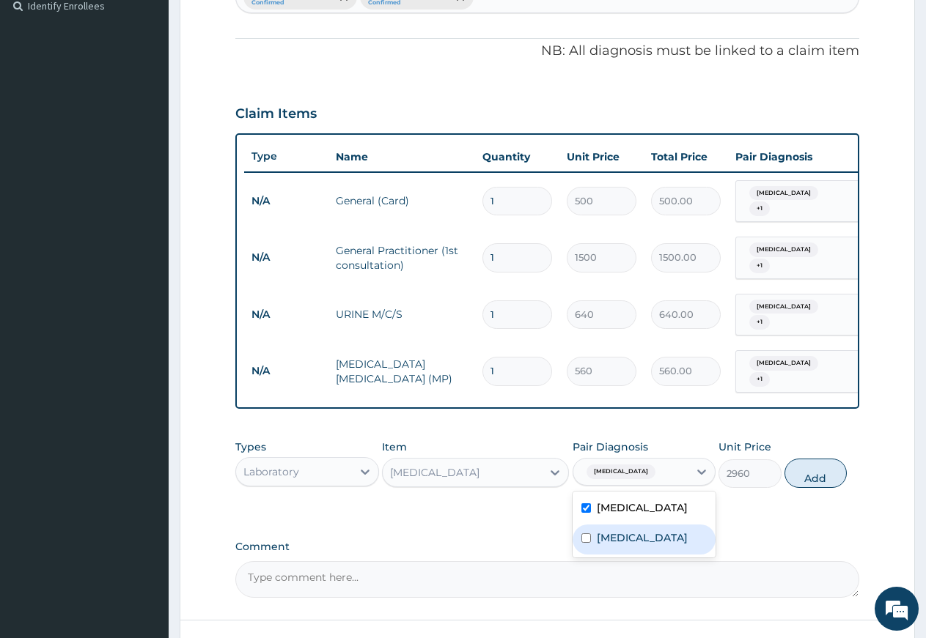
drag, startPoint x: 640, startPoint y: 527, endPoint x: 680, endPoint y: 526, distance: 40.3
click at [644, 531] on label "Typhoid fever" at bounding box center [642, 538] width 91 height 15
checkbox input "true"
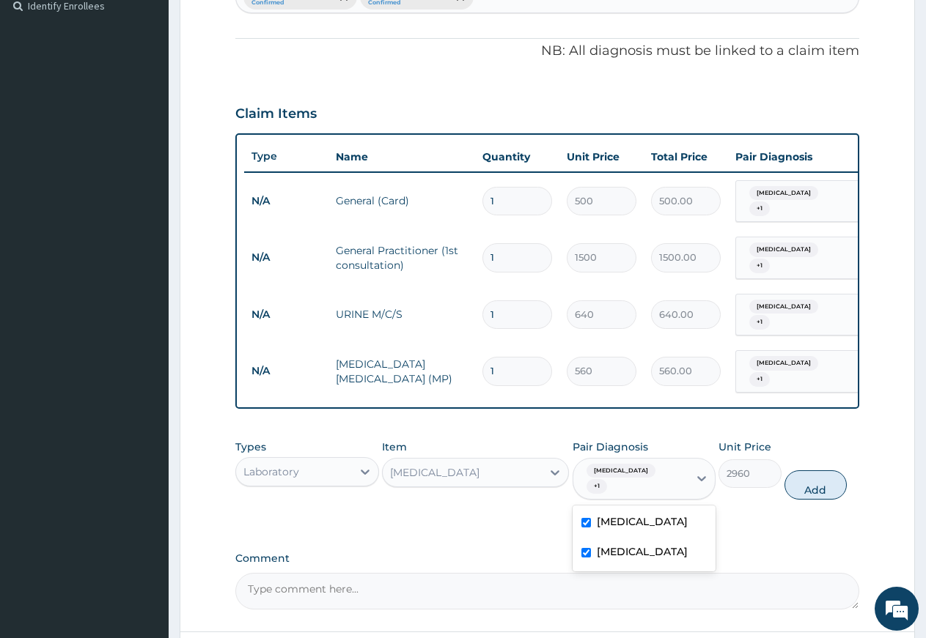
click at [813, 471] on button "Add" at bounding box center [815, 485] width 62 height 29
type input "0"
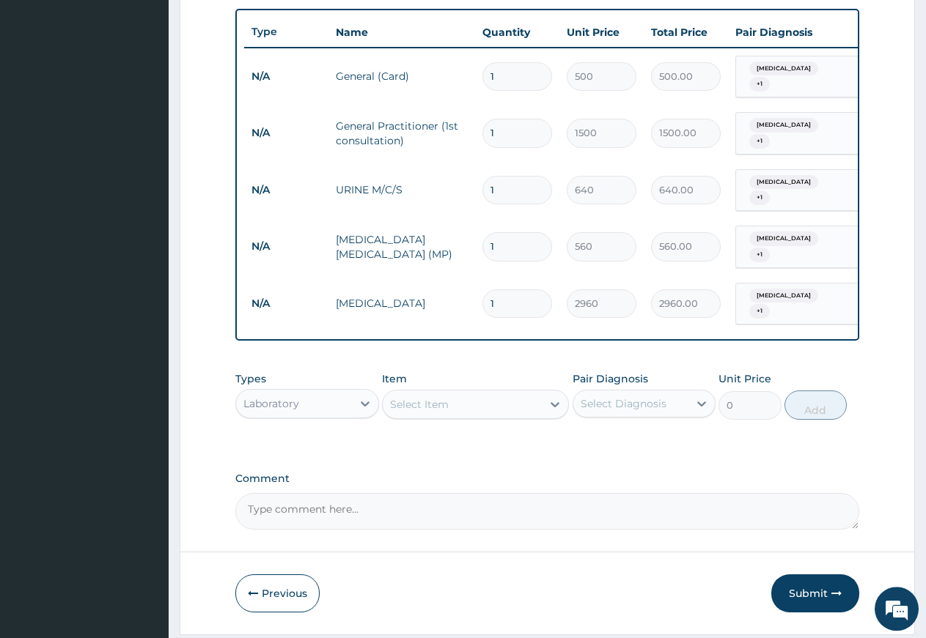
scroll to position [564, 0]
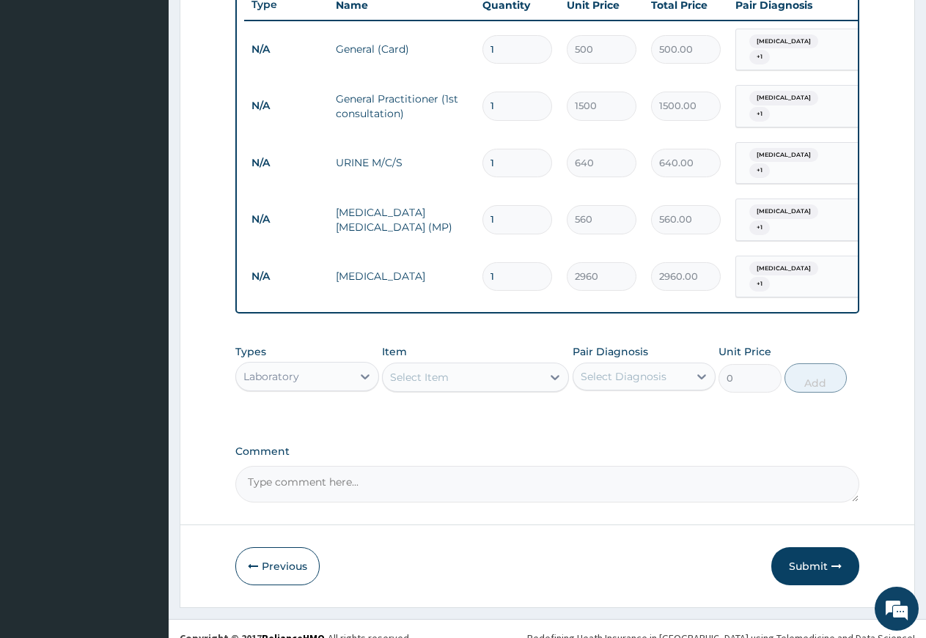
click at [312, 365] on div "Laboratory" at bounding box center [294, 376] width 116 height 23
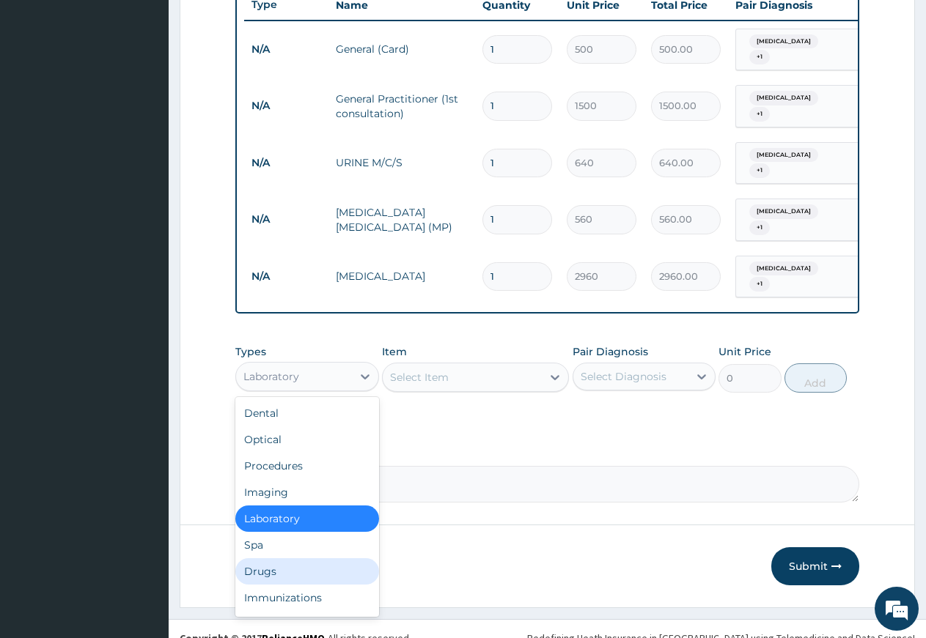
drag, startPoint x: 306, startPoint y: 553, endPoint x: 325, endPoint y: 528, distance: 31.3
click at [305, 559] on div "Drugs" at bounding box center [307, 572] width 144 height 26
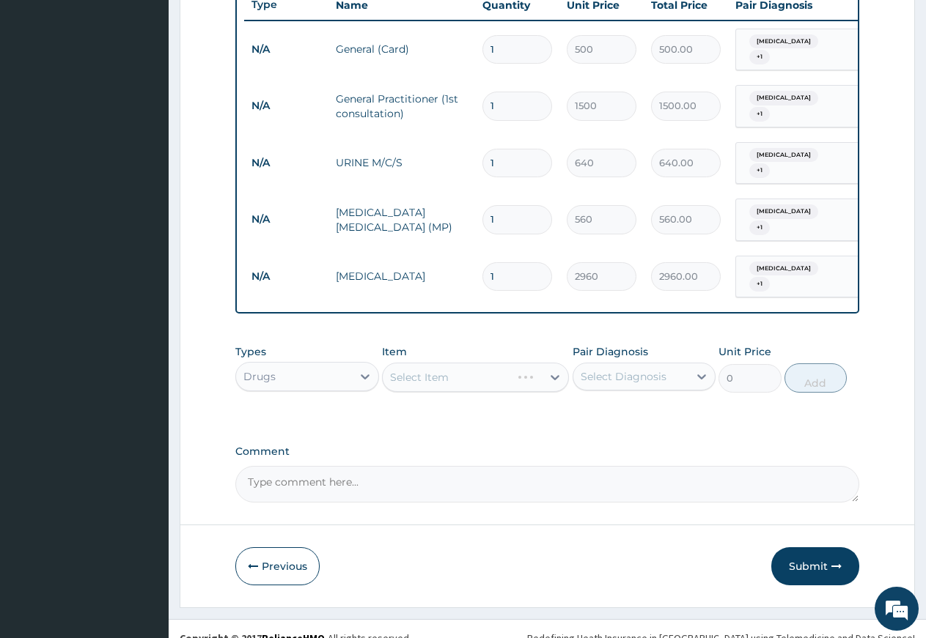
click at [443, 363] on div "Select Item" at bounding box center [475, 377] width 187 height 29
drag, startPoint x: 646, startPoint y: 362, endPoint x: 640, endPoint y: 376, distance: 15.1
click at [645, 369] on div "Select Diagnosis" at bounding box center [624, 376] width 86 height 15
drag, startPoint x: 638, startPoint y: 397, endPoint x: 635, endPoint y: 421, distance: 24.5
click at [638, 402] on div "Ovale malaria" at bounding box center [644, 414] width 144 height 30
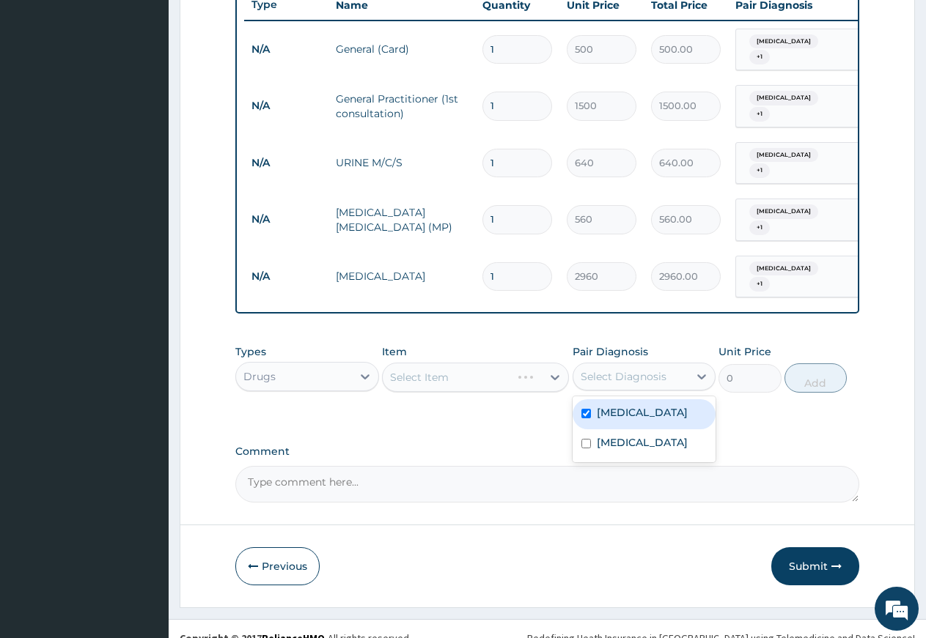
checkbox input "true"
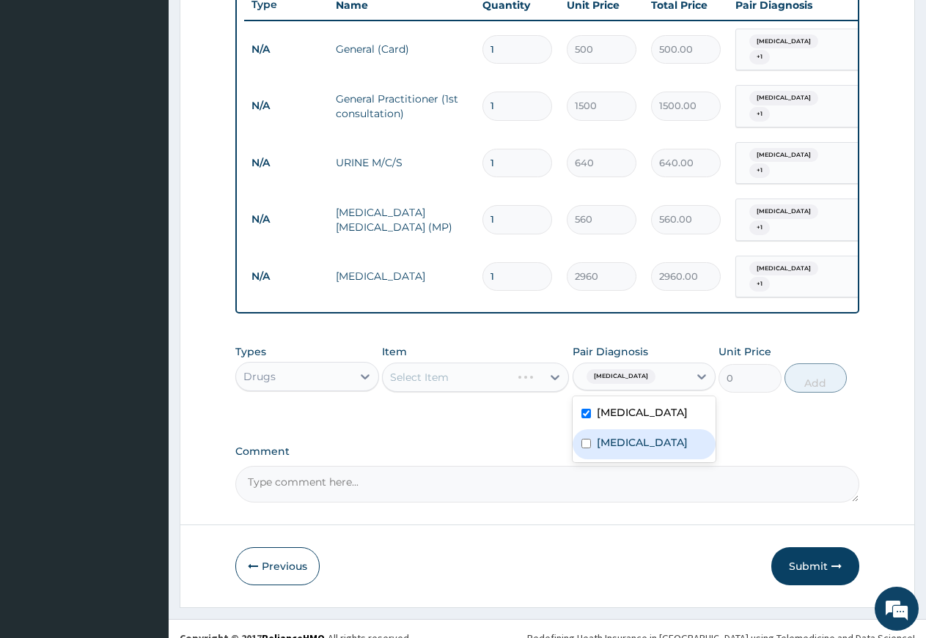
click at [635, 435] on label "Typhoid fever" at bounding box center [642, 442] width 91 height 15
checkbox input "true"
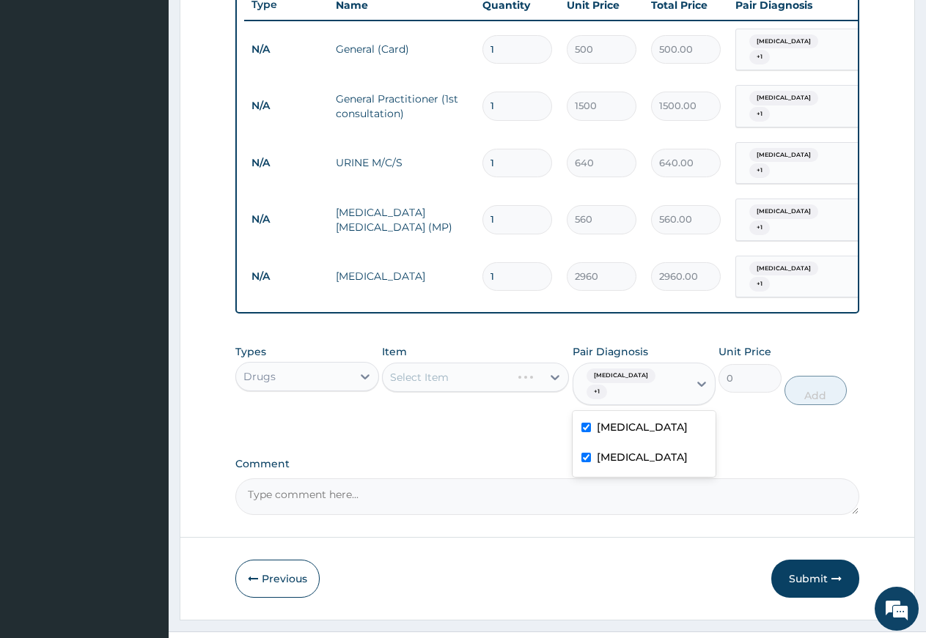
click at [499, 363] on div "Select Item" at bounding box center [475, 377] width 187 height 29
click at [499, 366] on div "Select Item" at bounding box center [462, 377] width 159 height 23
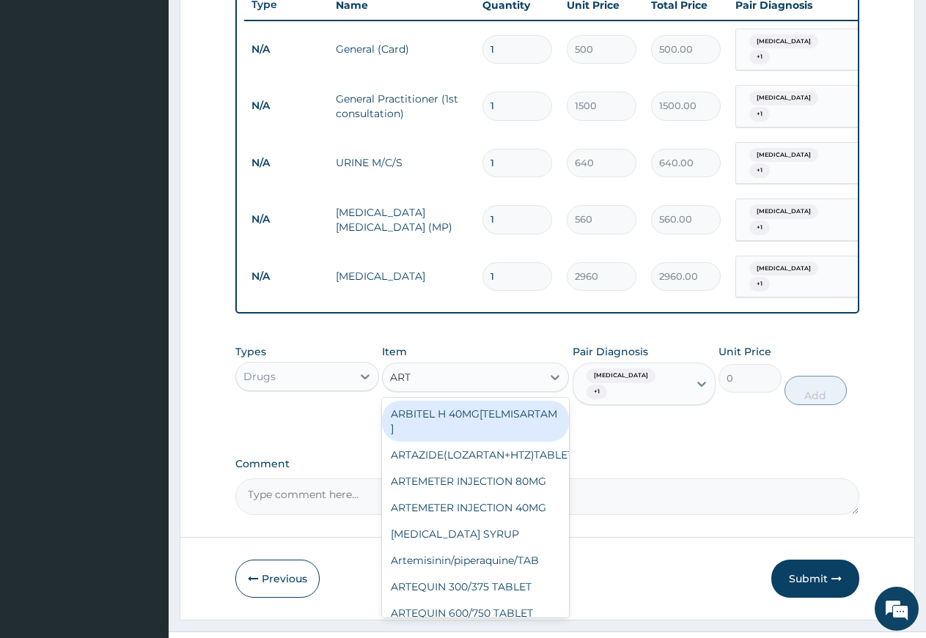
type input "ARTE"
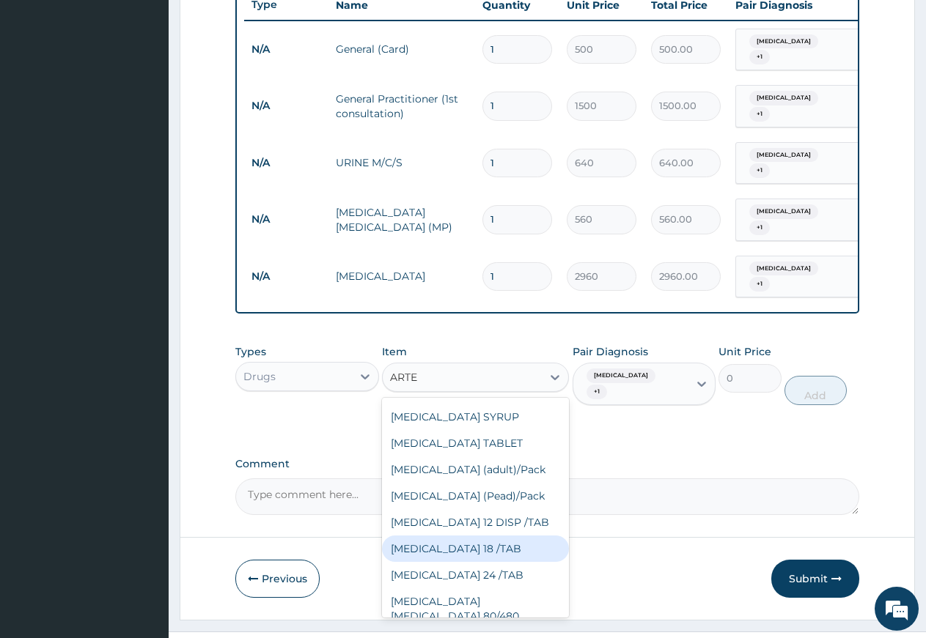
scroll to position [317, 0]
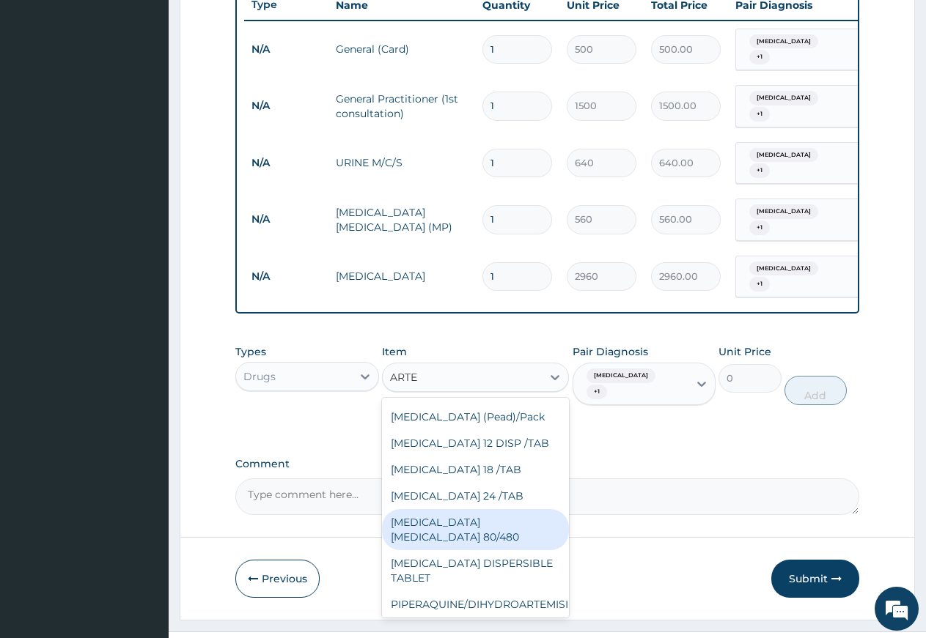
drag, startPoint x: 492, startPoint y: 539, endPoint x: 531, endPoint y: 493, distance: 60.3
click at [493, 537] on div "COARTEM D TAB 80/480" at bounding box center [475, 529] width 187 height 41
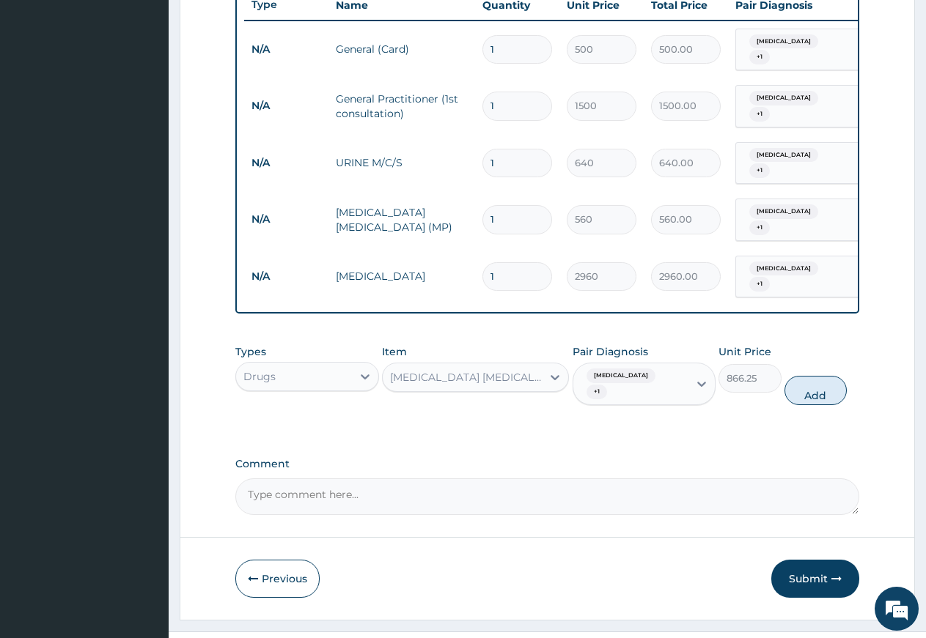
drag, startPoint x: 806, startPoint y: 364, endPoint x: 709, endPoint y: 376, distance: 97.5
click at [798, 376] on button "Add" at bounding box center [815, 390] width 62 height 29
type input "0"
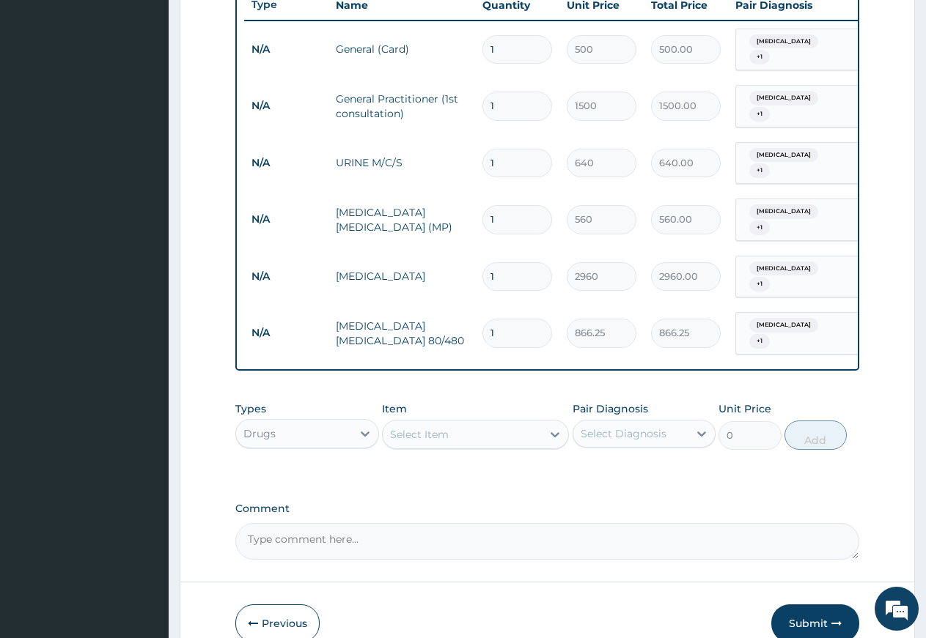
drag, startPoint x: 443, startPoint y: 416, endPoint x: 448, endPoint y: 408, distance: 9.6
click at [443, 427] on div "Select Item" at bounding box center [419, 434] width 59 height 15
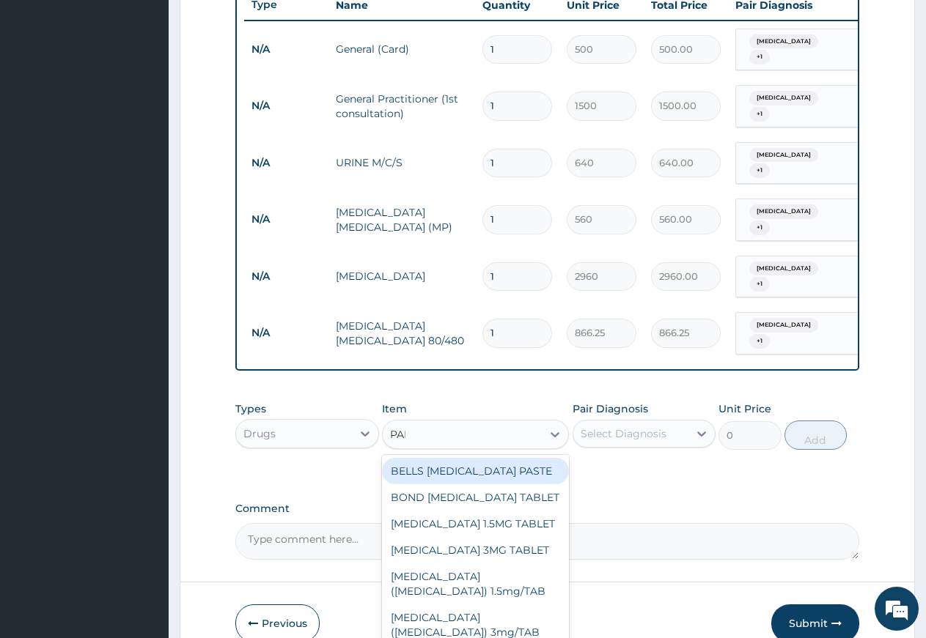
type input "PARA"
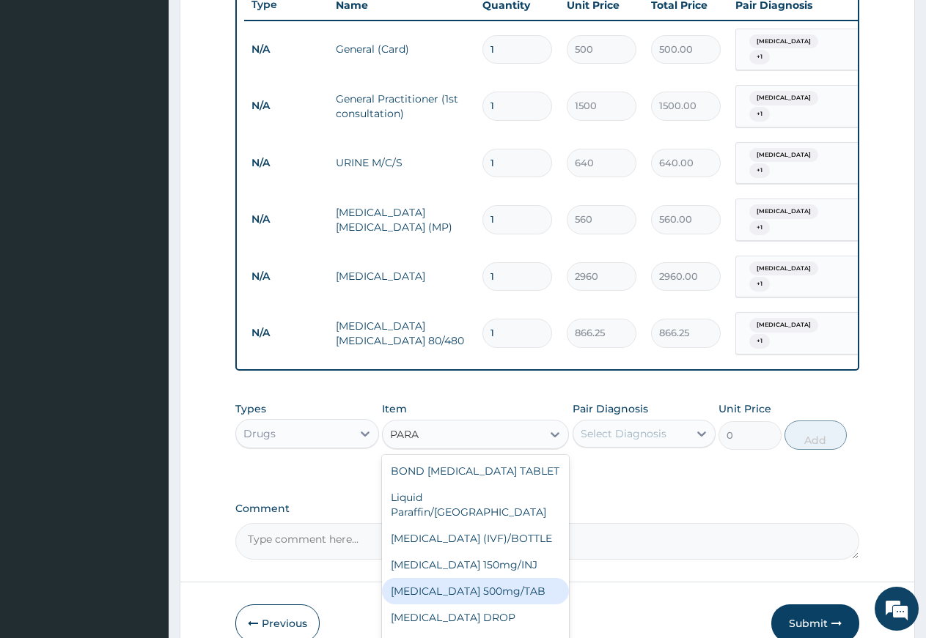
click at [468, 578] on div "PARACETAMOL 500mg/TAB" at bounding box center [475, 591] width 187 height 26
type input "5.25"
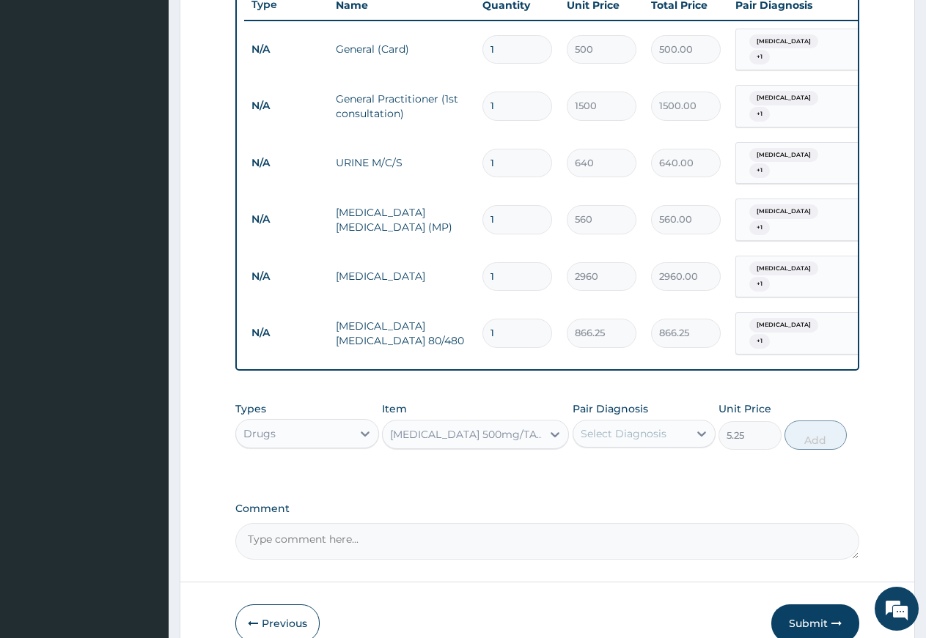
click at [675, 422] on div "Select Diagnosis" at bounding box center [631, 433] width 116 height 23
drag, startPoint x: 660, startPoint y: 442, endPoint x: 652, endPoint y: 470, distance: 29.2
click at [660, 463] on label "Ovale malaria" at bounding box center [642, 470] width 91 height 15
checkbox input "true"
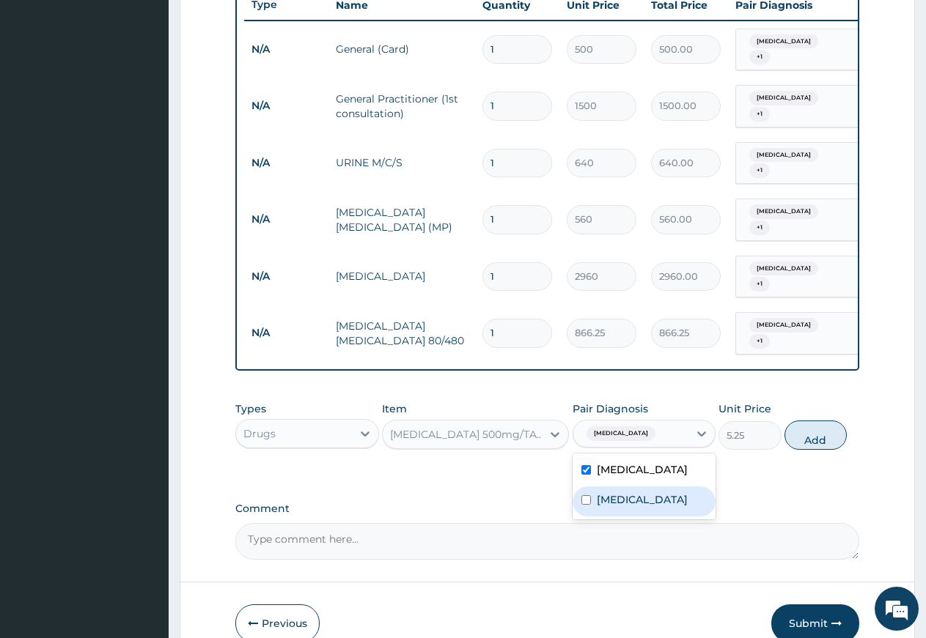
click at [652, 493] on label "Typhoid fever" at bounding box center [642, 500] width 91 height 15
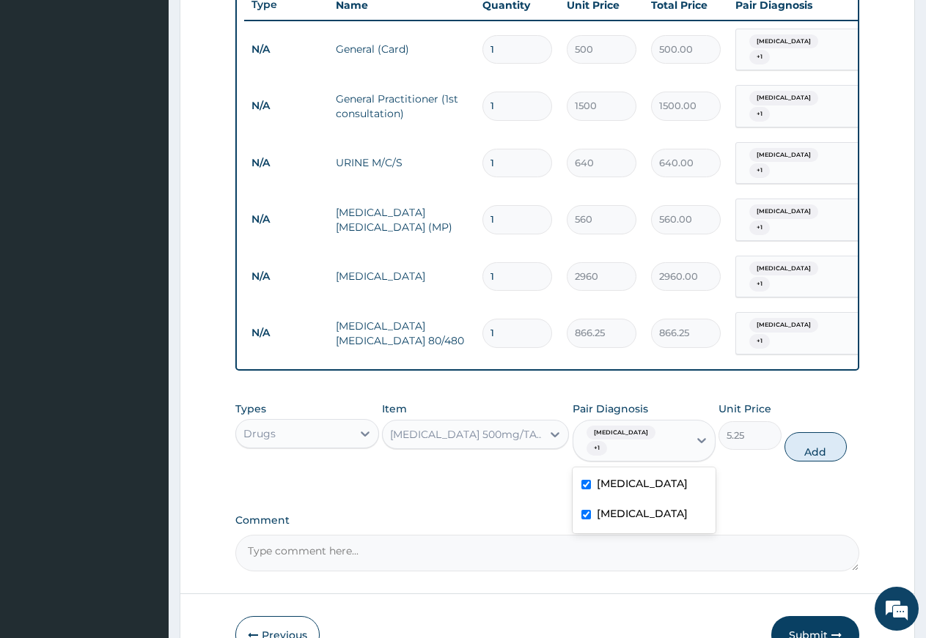
checkbox input "true"
click at [822, 432] on button "Add" at bounding box center [815, 446] width 62 height 29
type input "0"
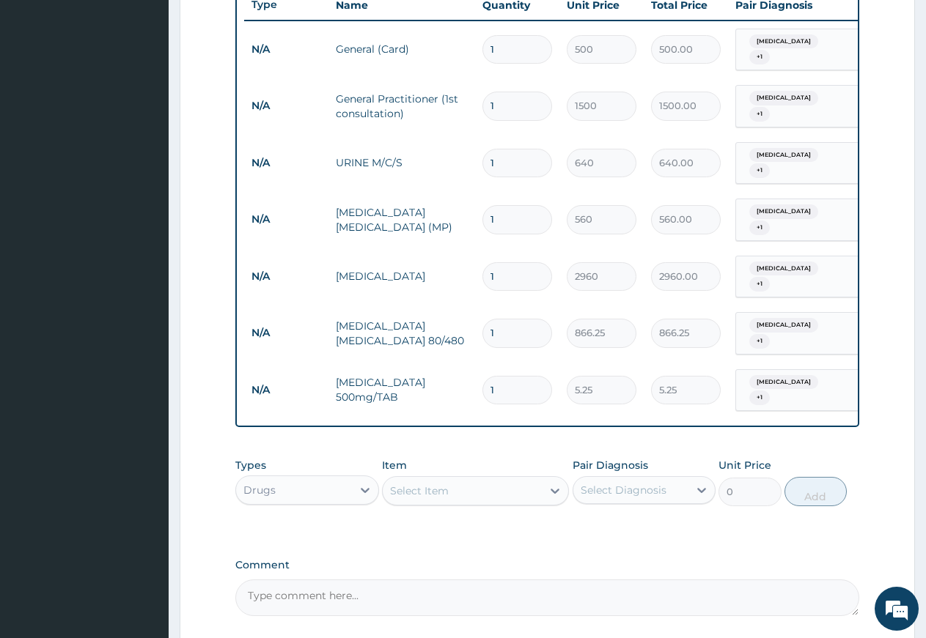
click at [522, 376] on input "1" at bounding box center [517, 390] width 70 height 29
type input "0.00"
type input "2"
type input "10.50"
type input "20"
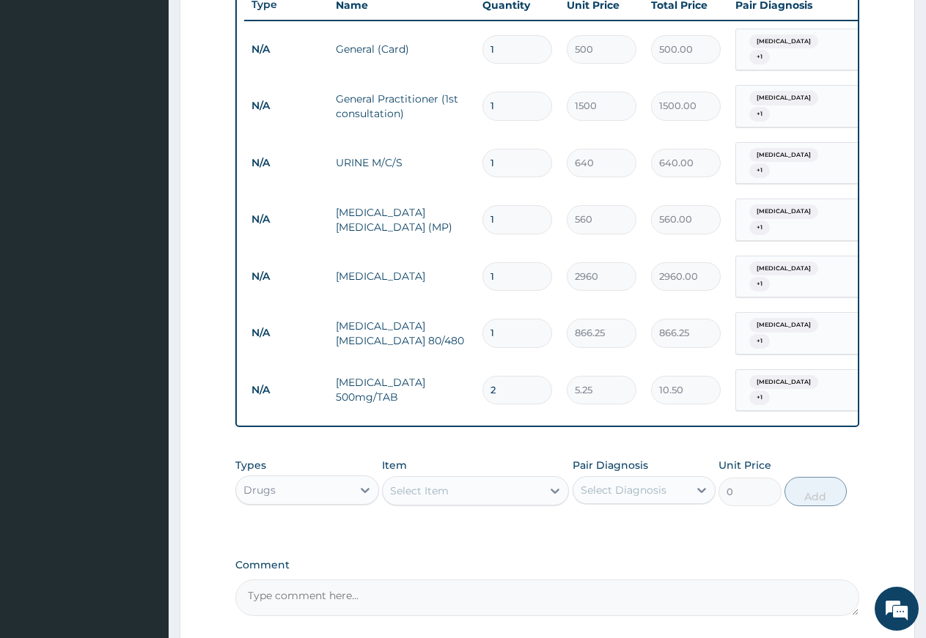
type input "105.00"
type input "20"
click at [527, 319] on input "1" at bounding box center [517, 333] width 70 height 29
type input "0.00"
type input "6"
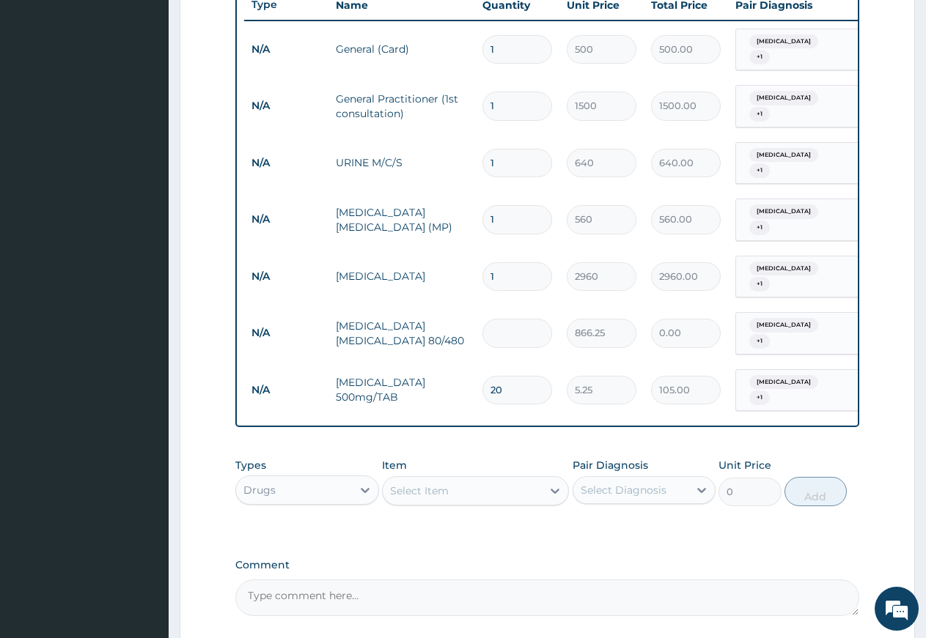
type input "5197.50"
type input "6"
click at [496, 479] on div "Select Item" at bounding box center [462, 490] width 159 height 23
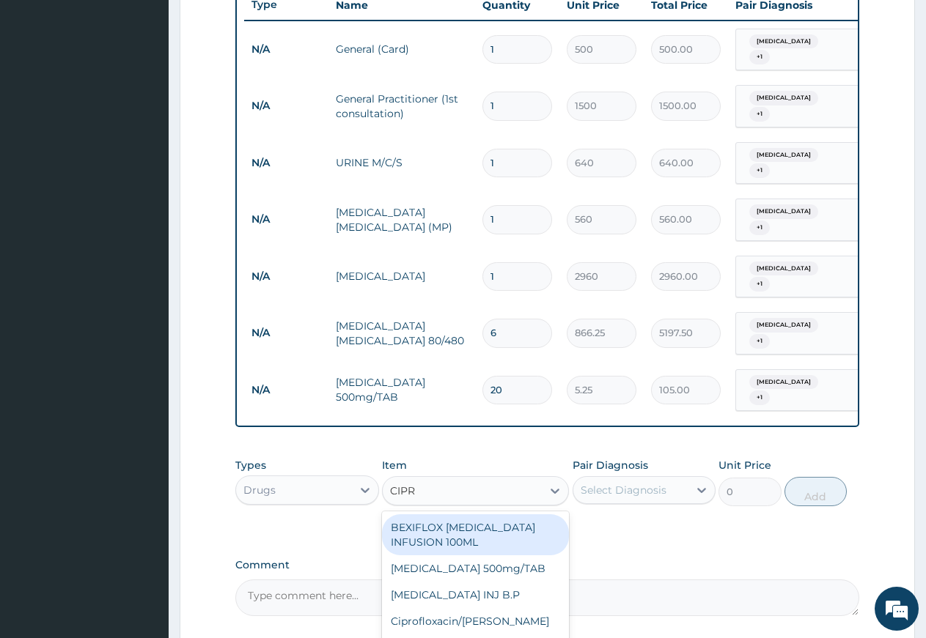
type input "CIPRO"
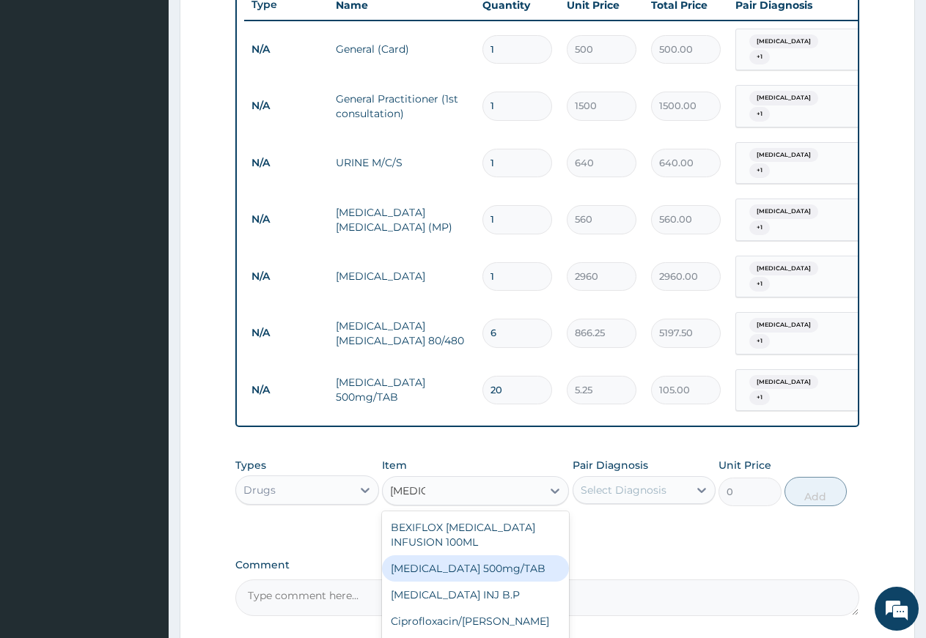
click at [474, 556] on div "Ciprofloxacin 500mg/TAB" at bounding box center [475, 569] width 187 height 26
type input "26.77"
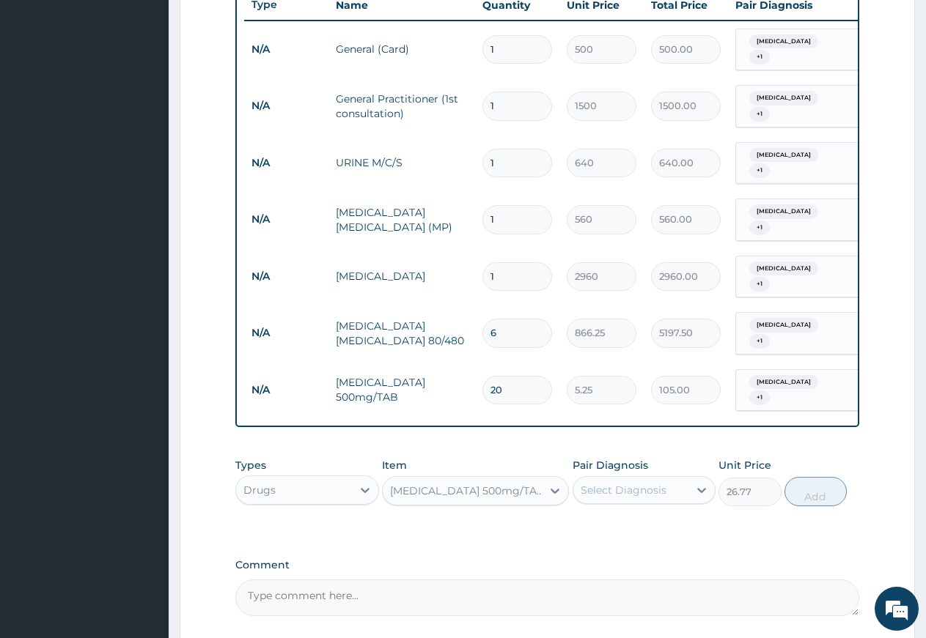
click at [612, 483] on div "Select Diagnosis" at bounding box center [624, 490] width 86 height 15
drag, startPoint x: 604, startPoint y: 498, endPoint x: 605, endPoint y: 520, distance: 21.3
click at [604, 519] on label "Ovale malaria" at bounding box center [642, 526] width 91 height 15
checkbox input "true"
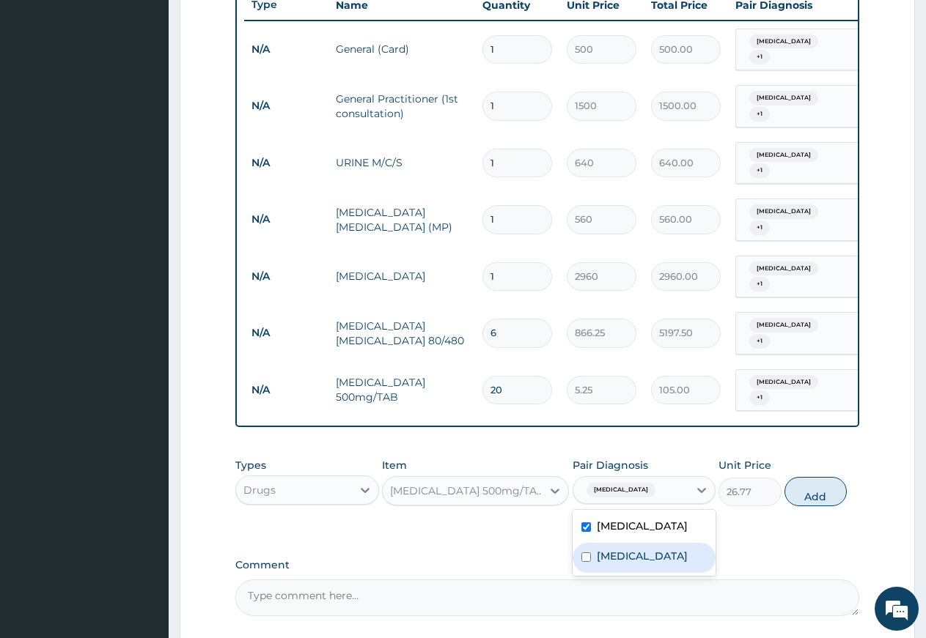
click at [605, 549] on label "Typhoid fever" at bounding box center [642, 556] width 91 height 15
checkbox input "true"
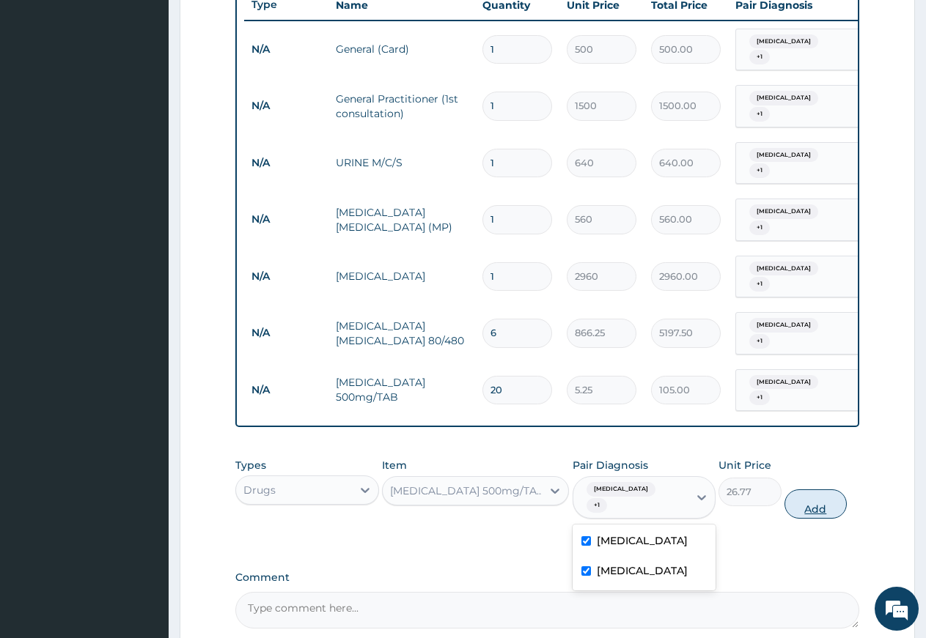
click at [802, 490] on button "Add" at bounding box center [815, 504] width 62 height 29
type input "0"
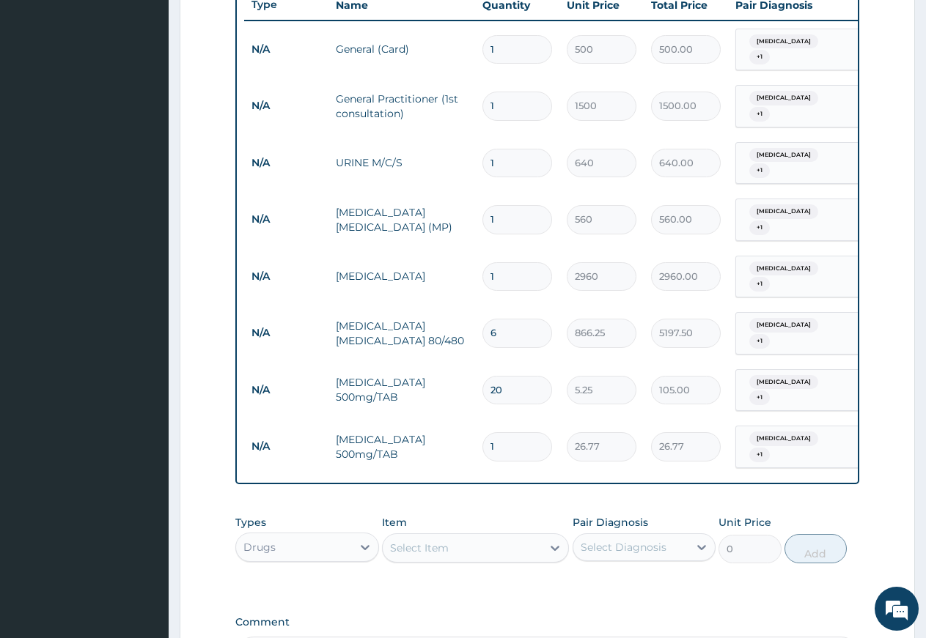
type input "10"
type input "267.70"
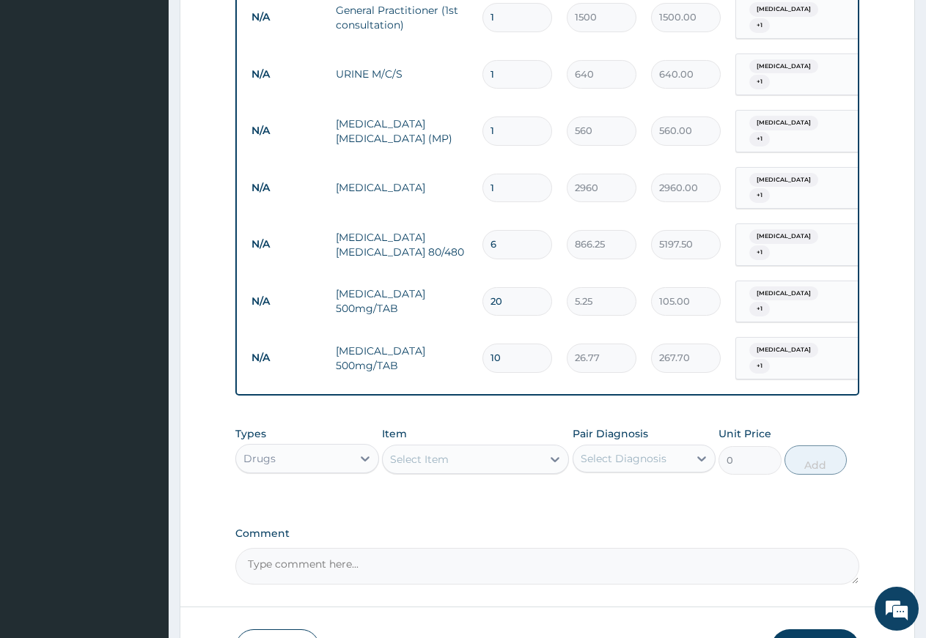
scroll to position [715, 0]
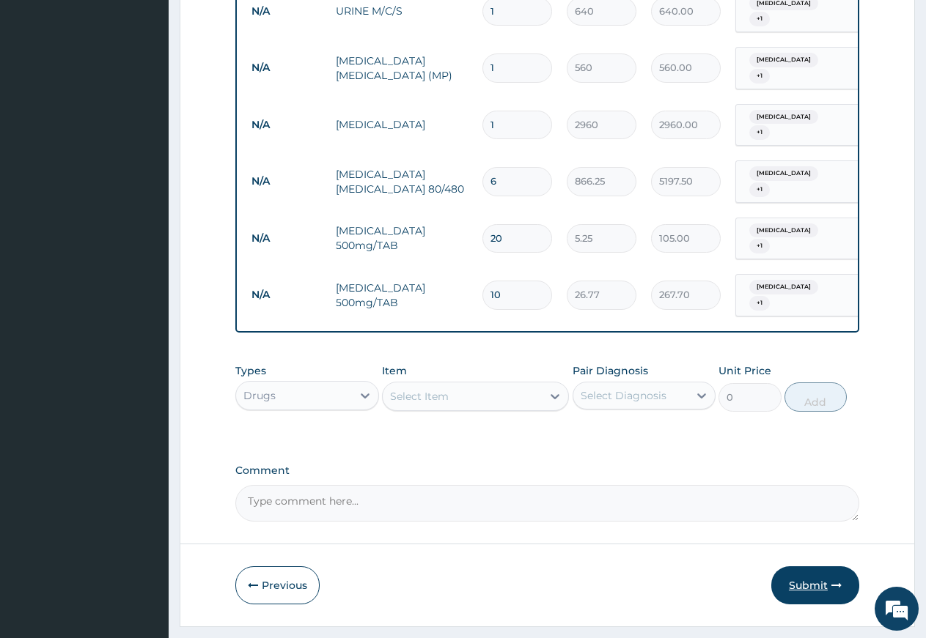
type input "10"
click at [813, 567] on button "Submit" at bounding box center [815, 586] width 88 height 38
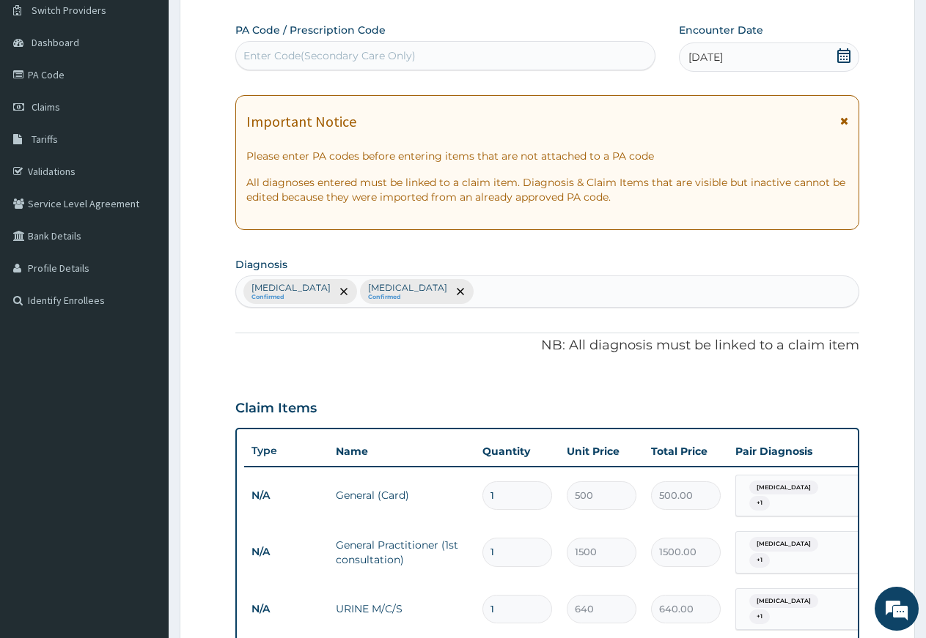
scroll to position [0, 0]
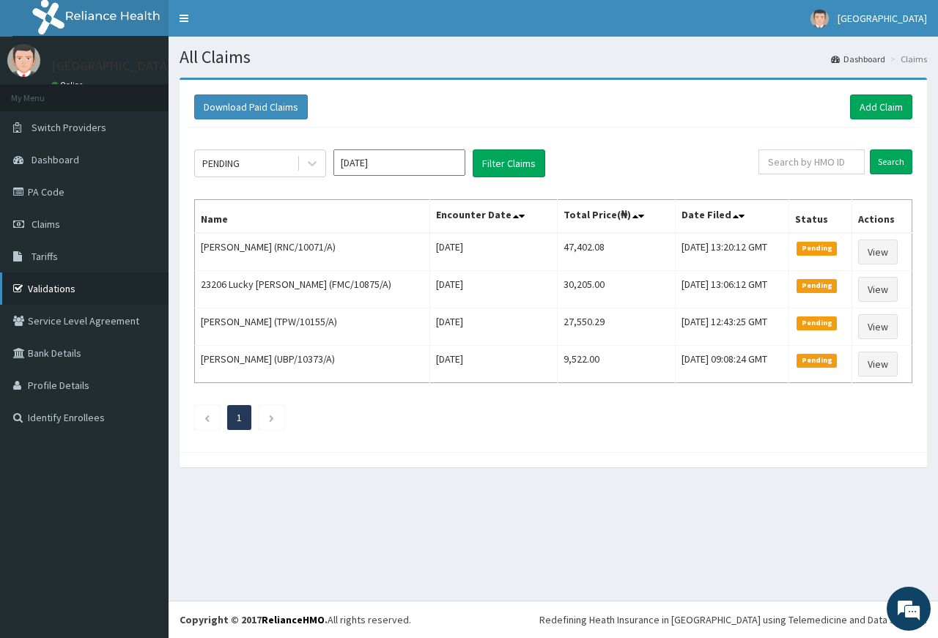
click at [40, 292] on link "Validations" at bounding box center [84, 289] width 169 height 32
